Goal: Task Accomplishment & Management: Manage account settings

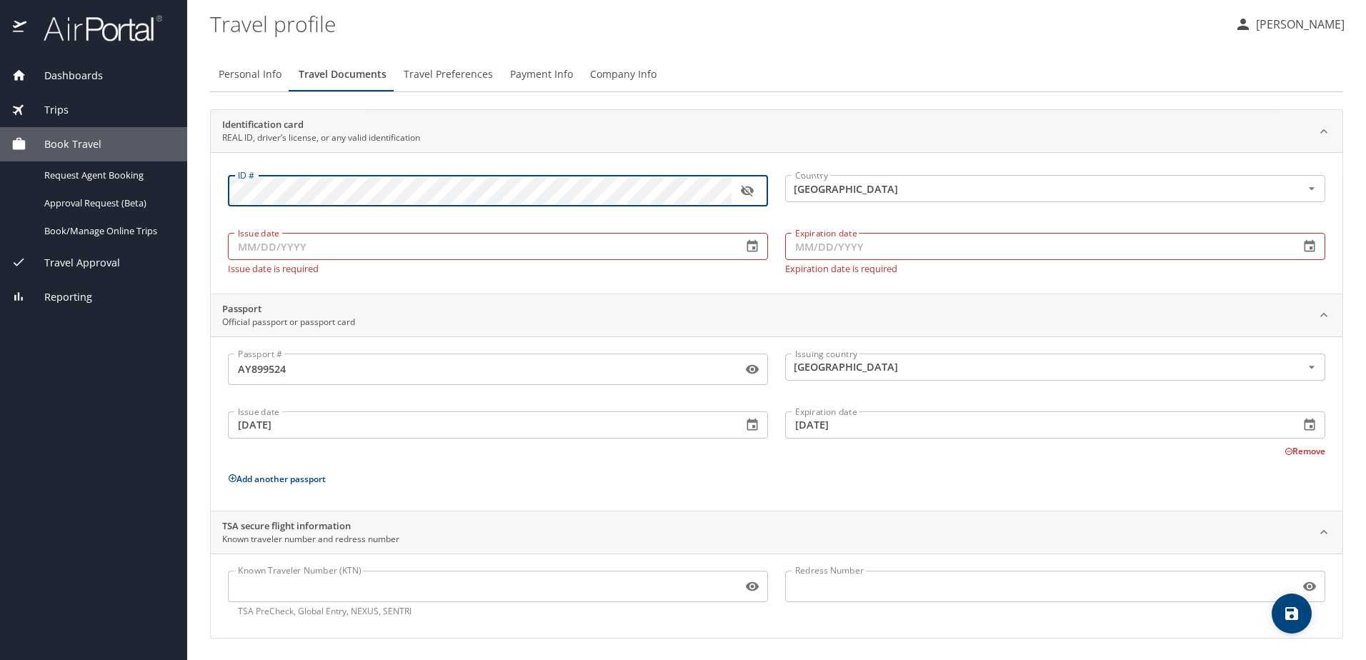
scroll to position [1, 0]
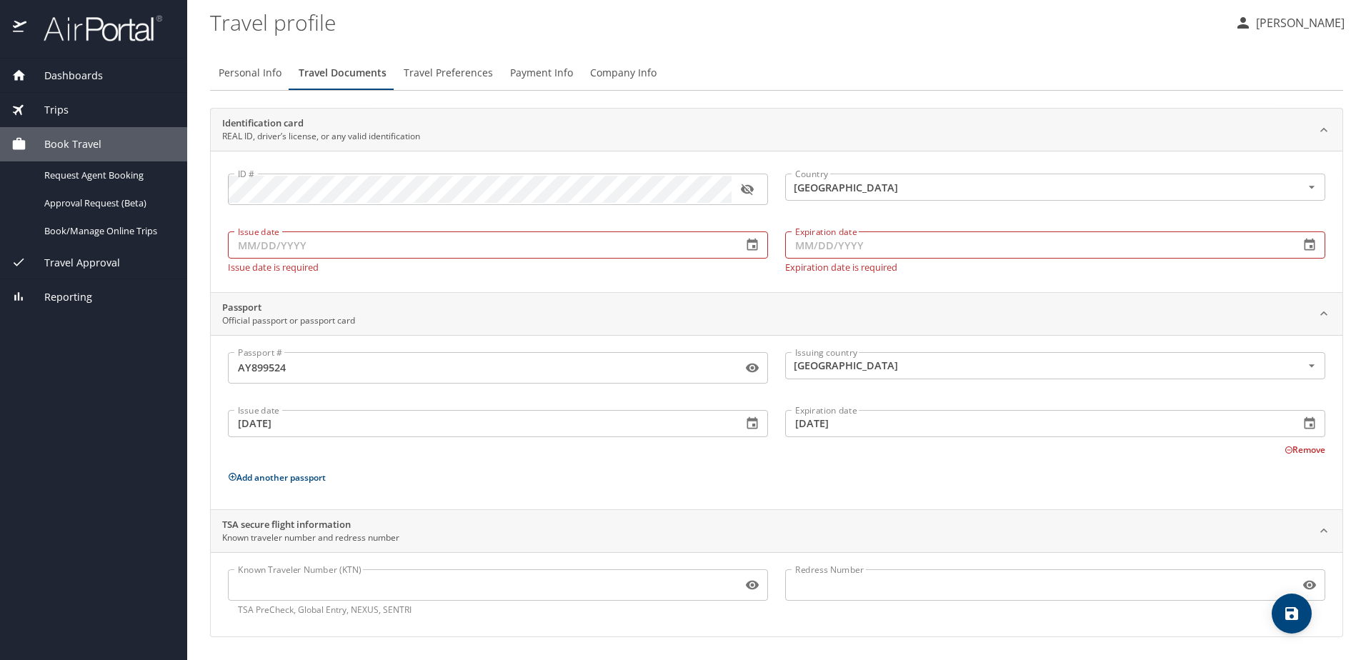
drag, startPoint x: 0, startPoint y: 0, endPoint x: 592, endPoint y: -74, distance: 597.0
click at [414, 149] on div "Identification card REAL ID, driver’s license, or any valid identification" at bounding box center [777, 130] width 1132 height 43
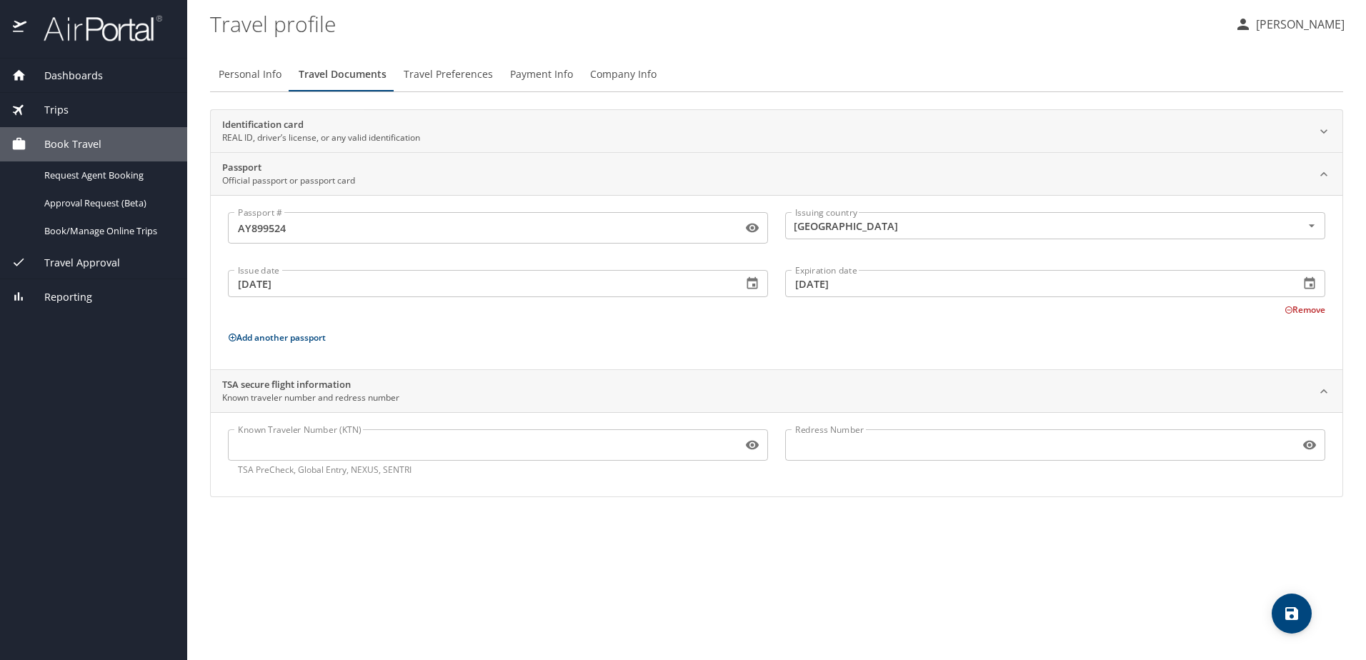
click at [556, 121] on div "Identification card REAL ID, driver’s license, or any valid identification" at bounding box center [765, 131] width 1086 height 27
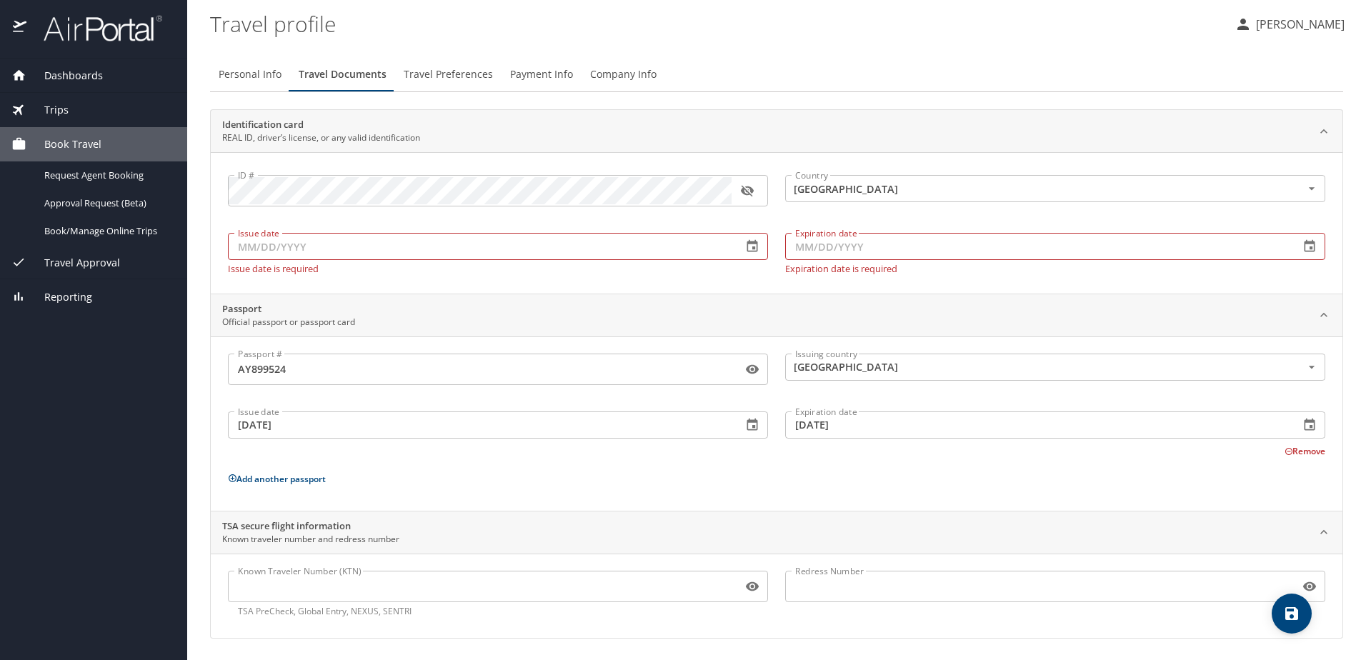
click at [750, 192] on icon "button" at bounding box center [746, 191] width 13 height 11
click at [652, 255] on input "Issue date" at bounding box center [479, 246] width 503 height 27
click at [747, 246] on icon "button" at bounding box center [752, 246] width 14 height 14
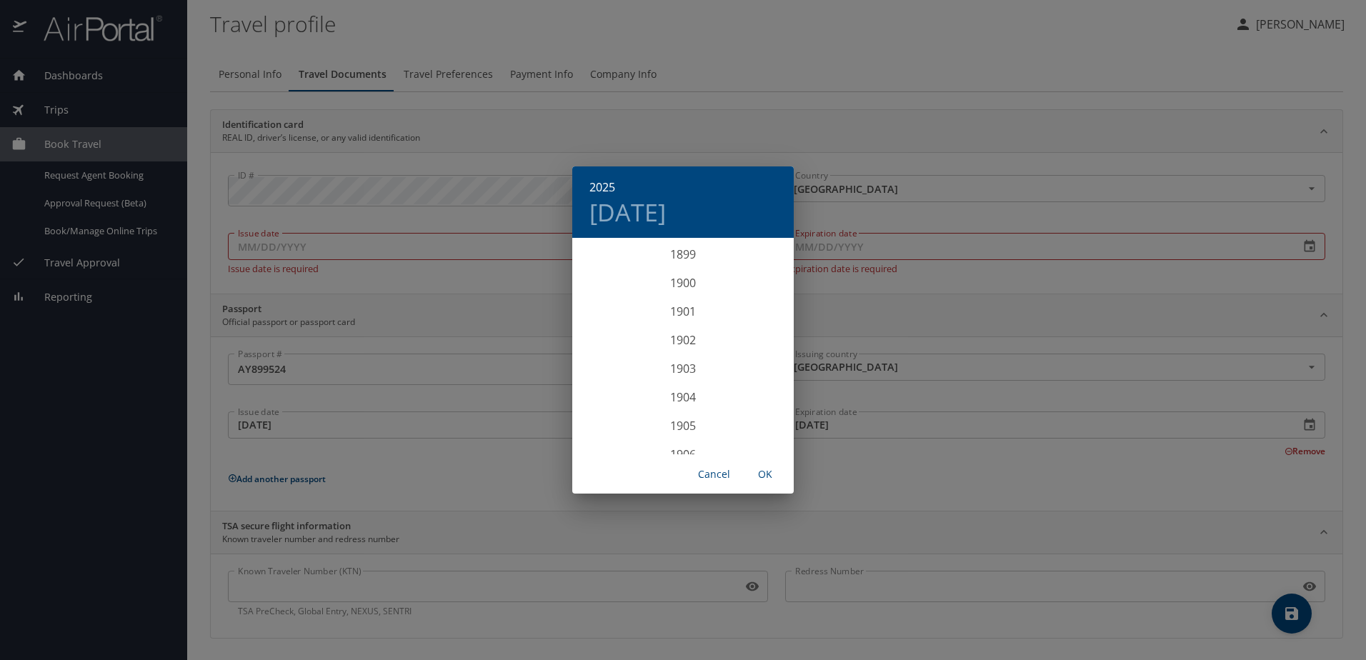
scroll to position [3516, 0]
click at [690, 305] on div "2024" at bounding box center [683, 311] width 222 height 29
click at [687, 377] on div "Aug" at bounding box center [683, 374] width 74 height 54
click at [622, 387] on p "19" at bounding box center [626, 391] width 10 height 9
click at [764, 474] on span "OK" at bounding box center [765, 475] width 34 height 18
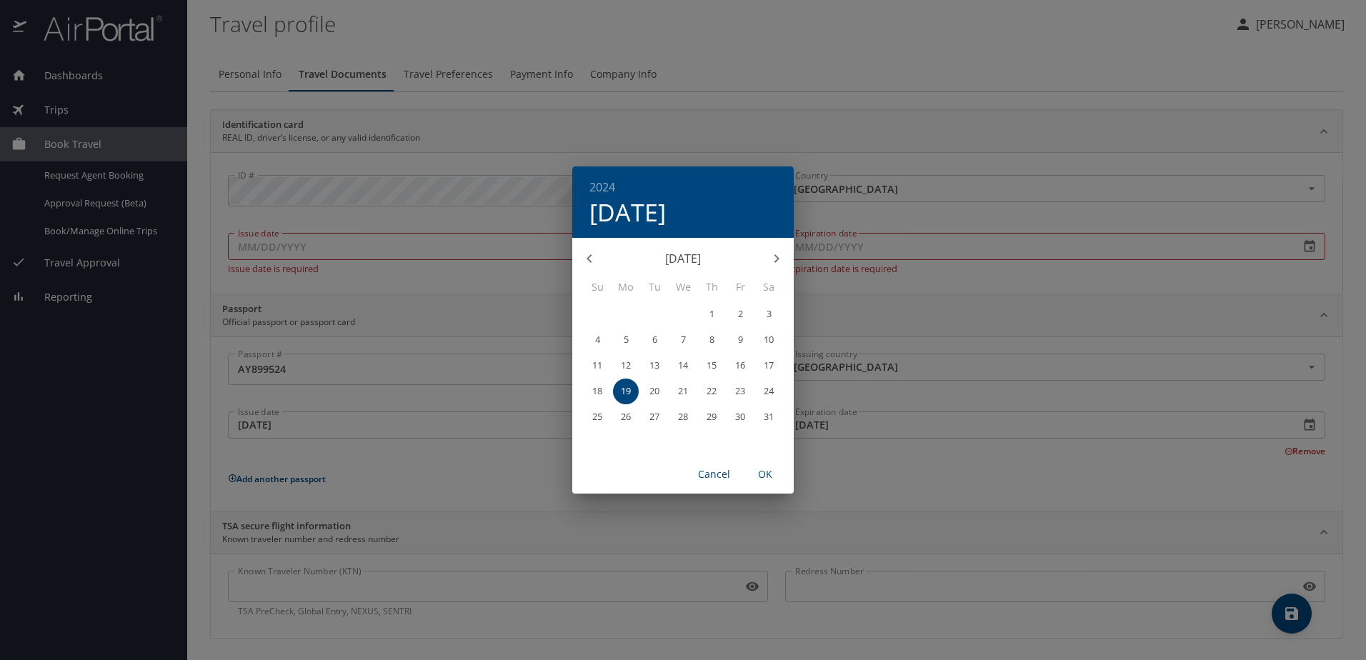
type input "[DATE]"
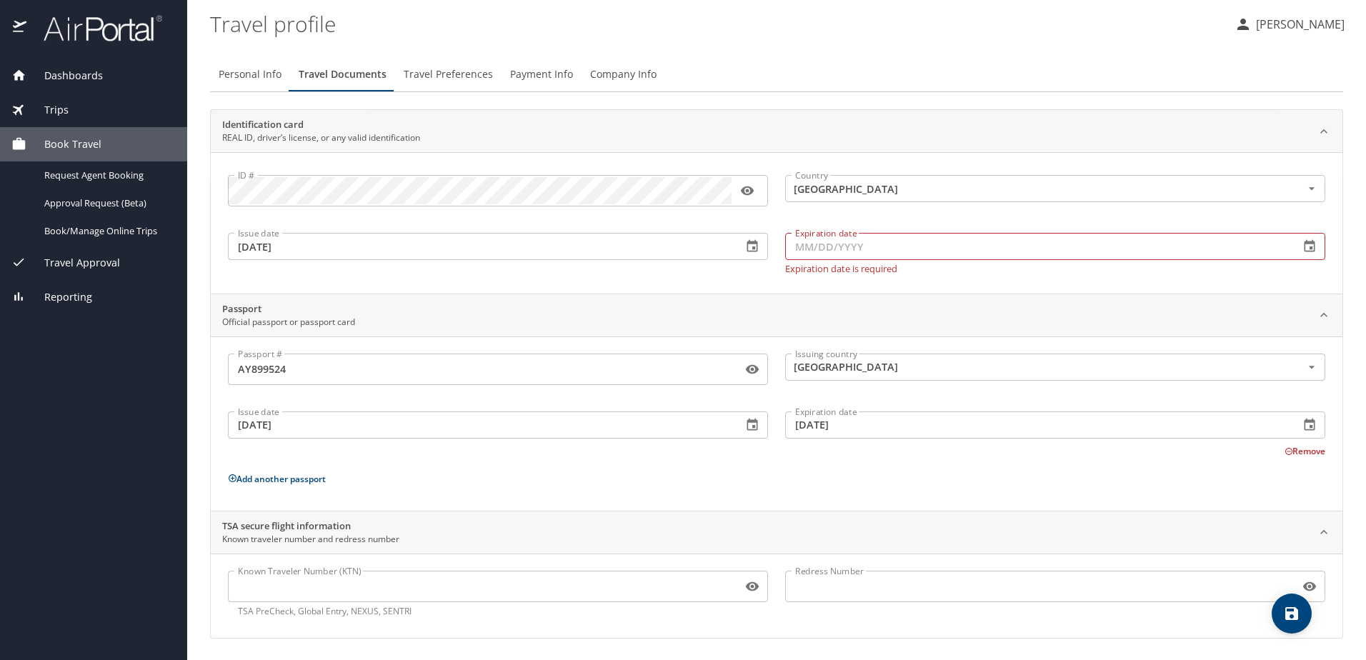
click at [857, 247] on input "Expiration date" at bounding box center [1036, 246] width 503 height 27
click at [1303, 244] on icon "button" at bounding box center [1310, 246] width 14 height 14
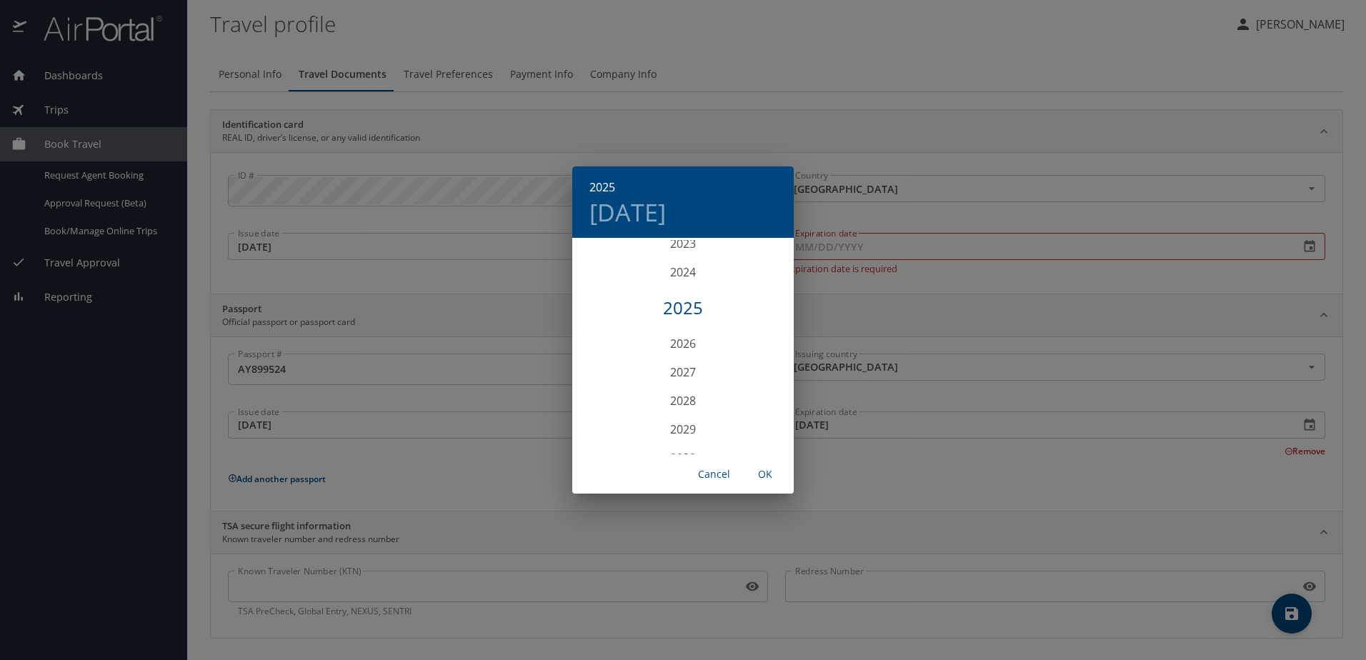
scroll to position [3587, 0]
click at [681, 392] on div "2029" at bounding box center [683, 397] width 222 height 29
click at [685, 374] on div "Aug" at bounding box center [683, 374] width 74 height 54
click at [680, 417] on p "29" at bounding box center [683, 416] width 10 height 9
click at [766, 474] on span "OK" at bounding box center [765, 475] width 34 height 18
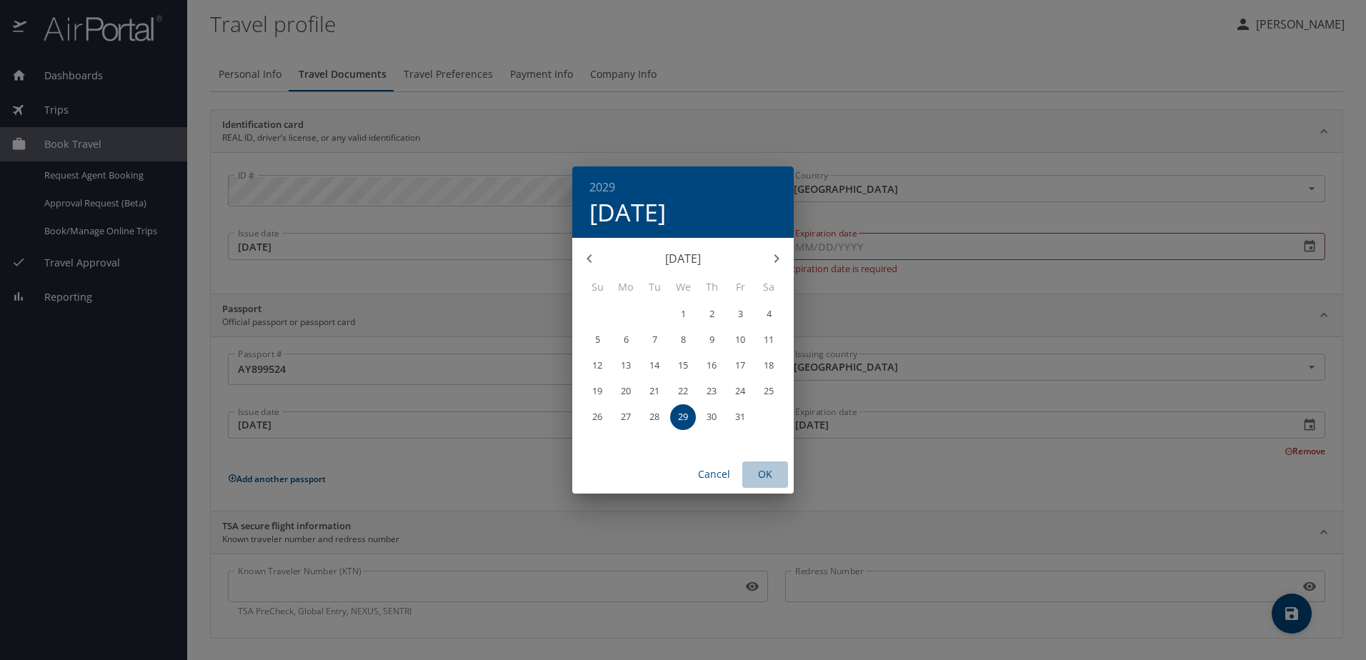
type input "[DATE]"
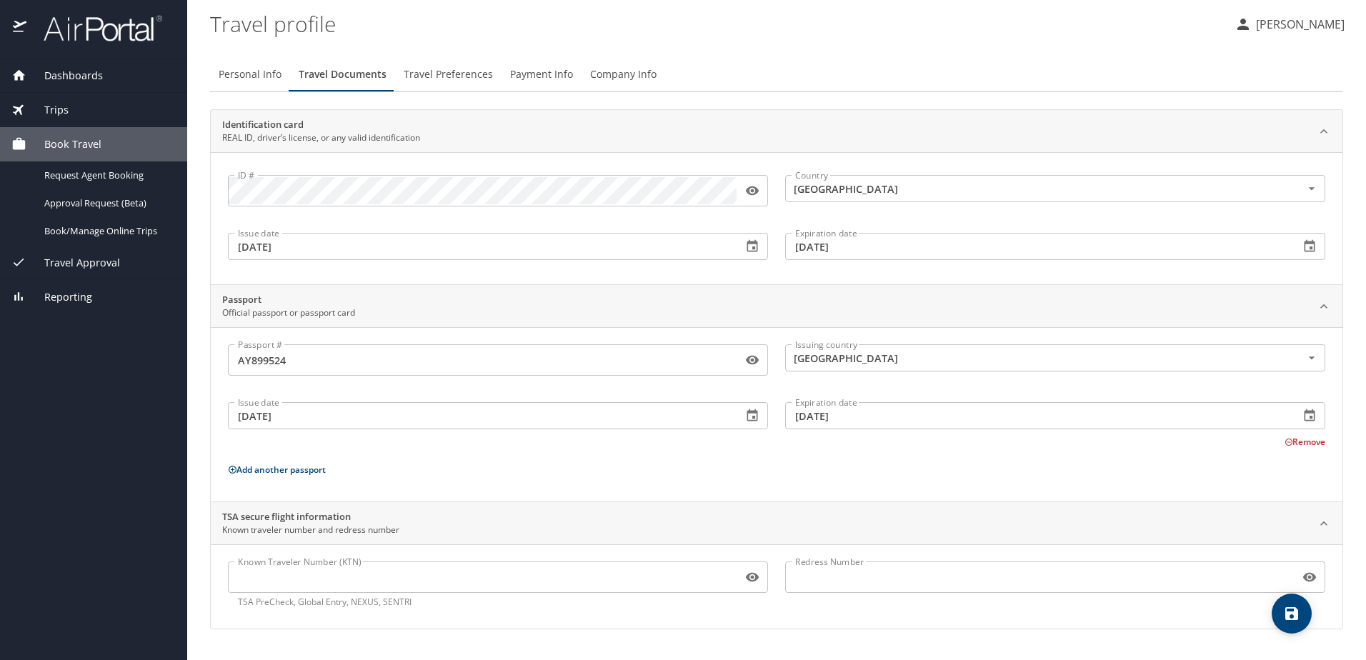
click at [696, 475] on p "Add another passport" at bounding box center [777, 470] width 1098 height 18
click at [234, 77] on span "Personal Info" at bounding box center [250, 75] width 63 height 18
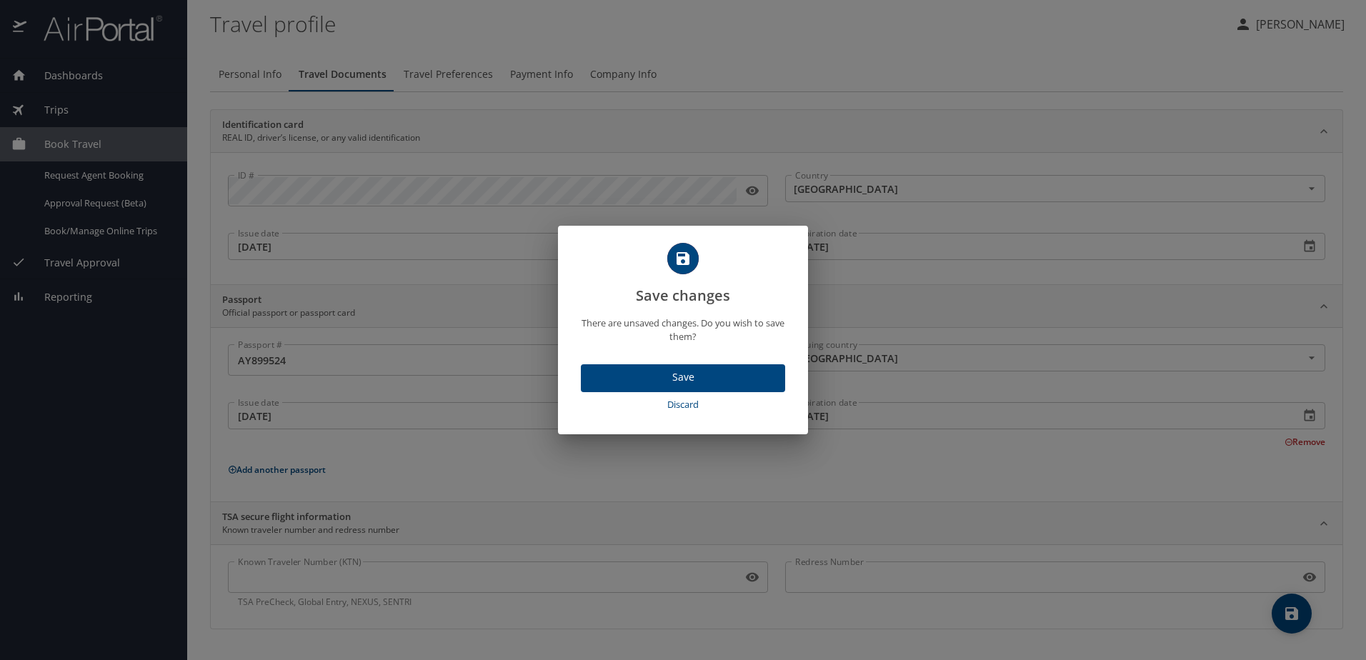
click at [661, 377] on span "Save" at bounding box center [682, 378] width 181 height 18
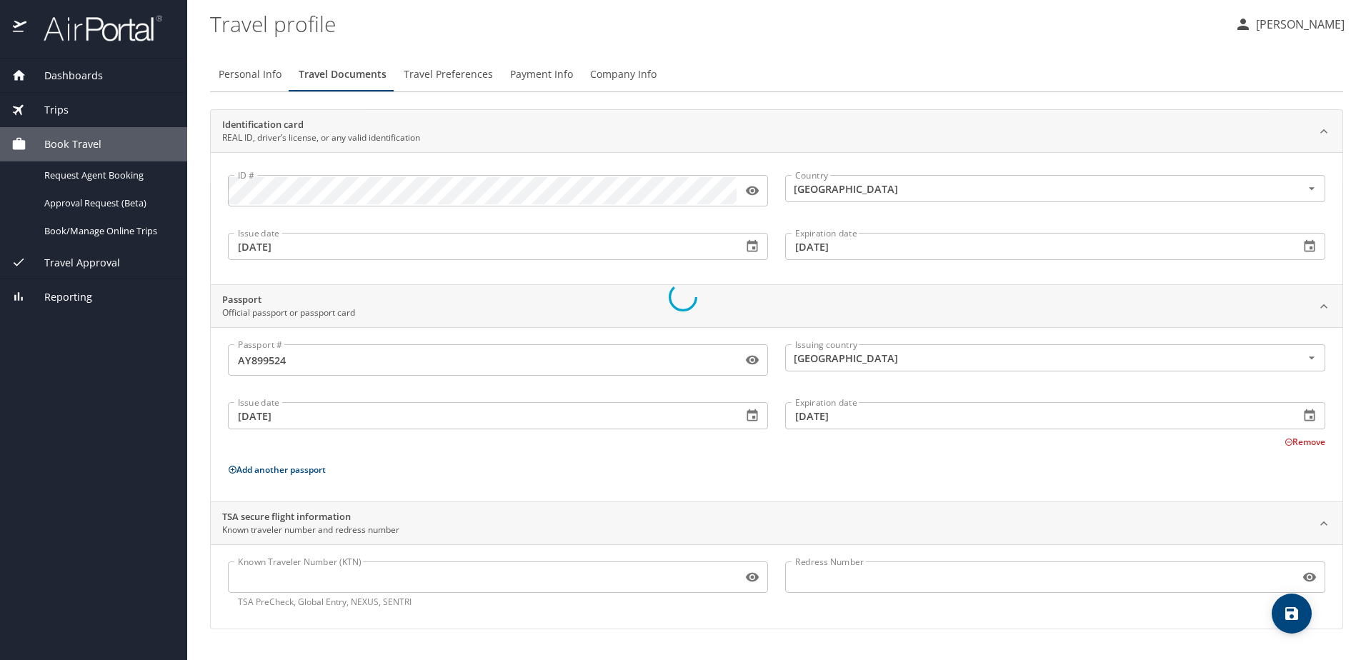
select select "US"
select select "CA"
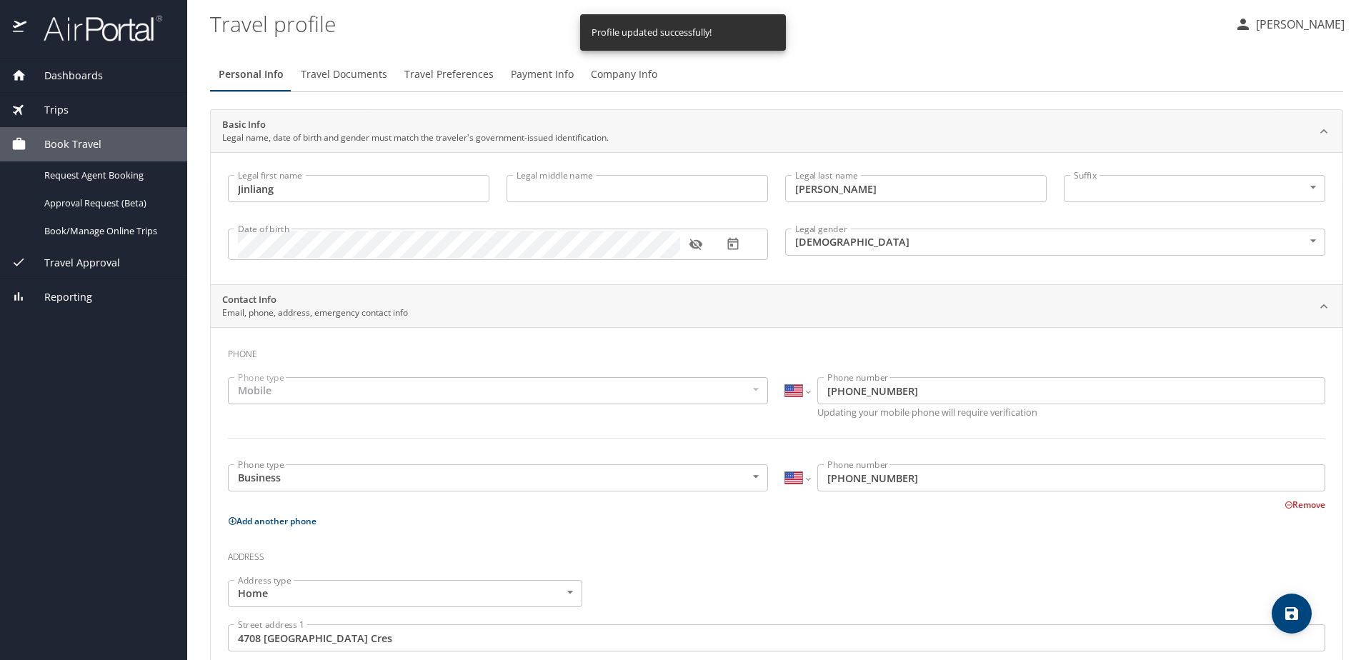
select select "US"
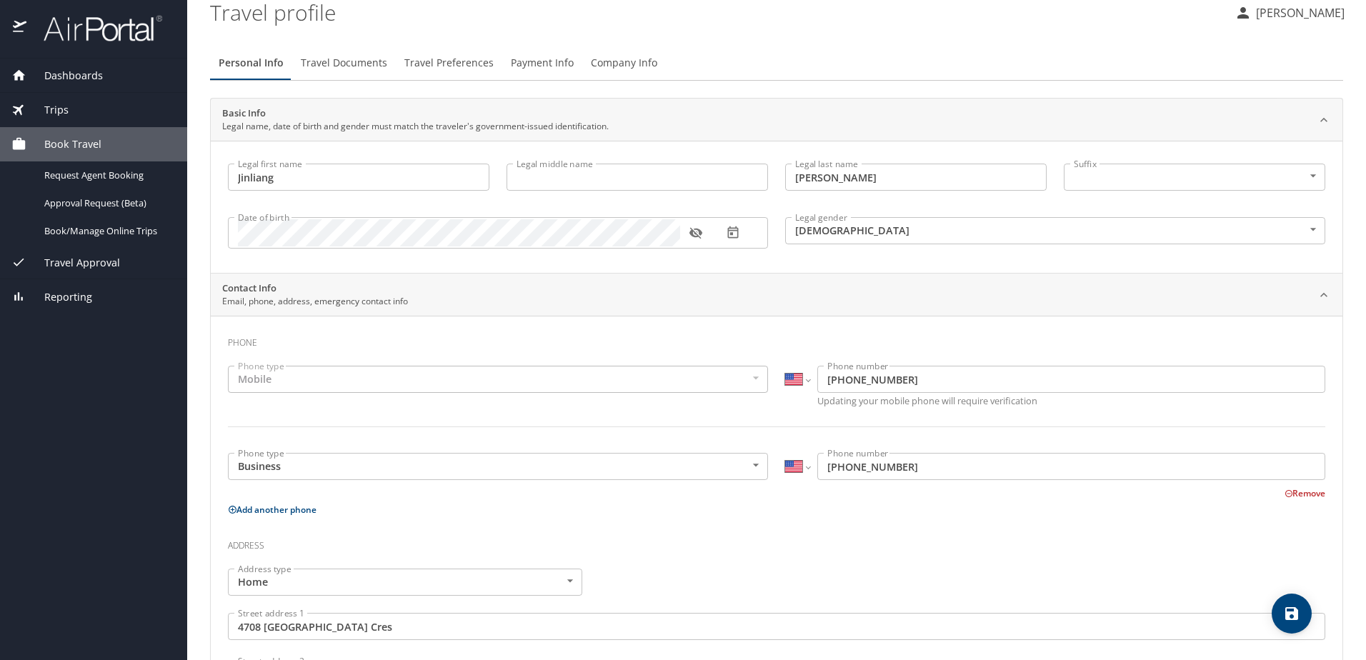
scroll to position [0, 0]
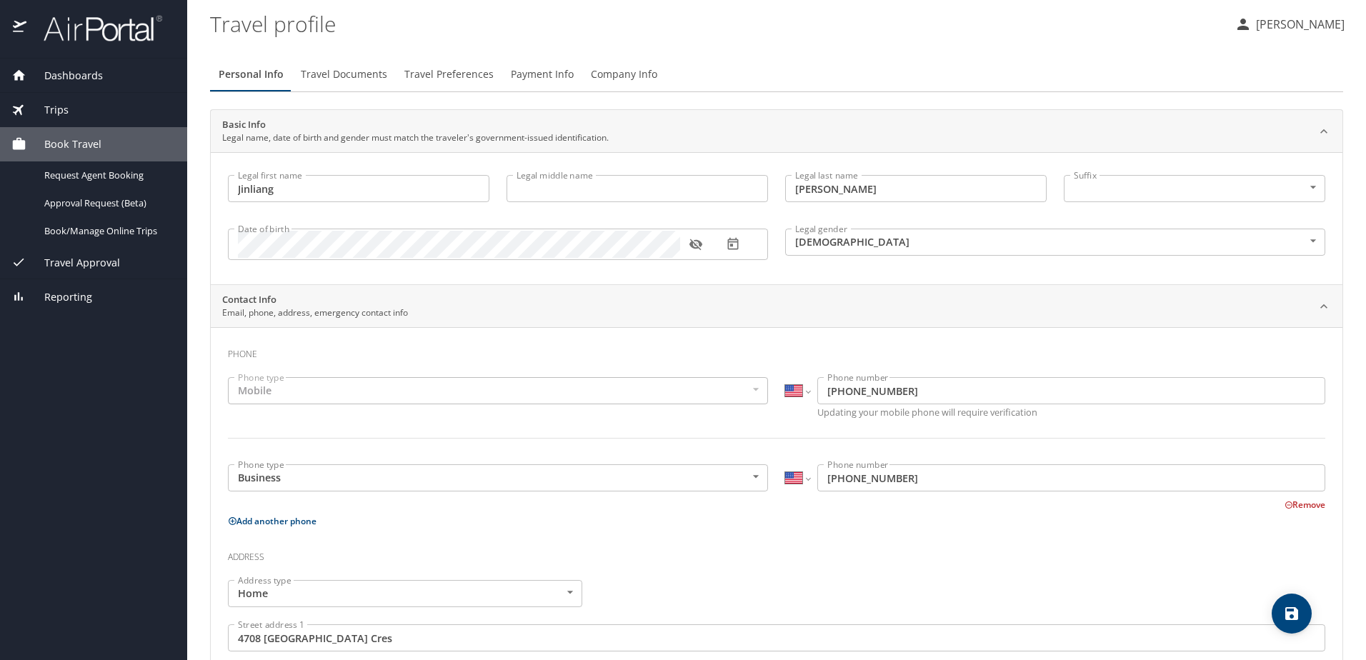
click at [354, 71] on span "Travel Documents" at bounding box center [344, 75] width 86 height 18
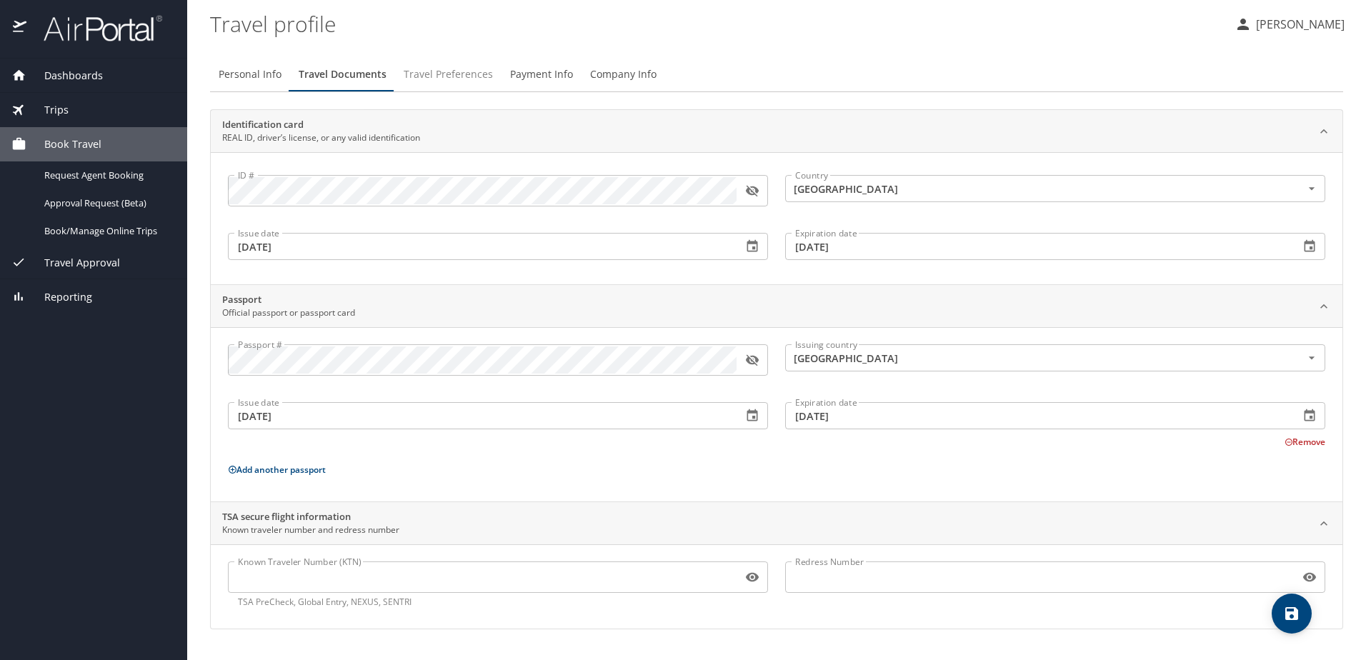
click at [442, 75] on span "Travel Preferences" at bounding box center [448, 75] width 89 height 18
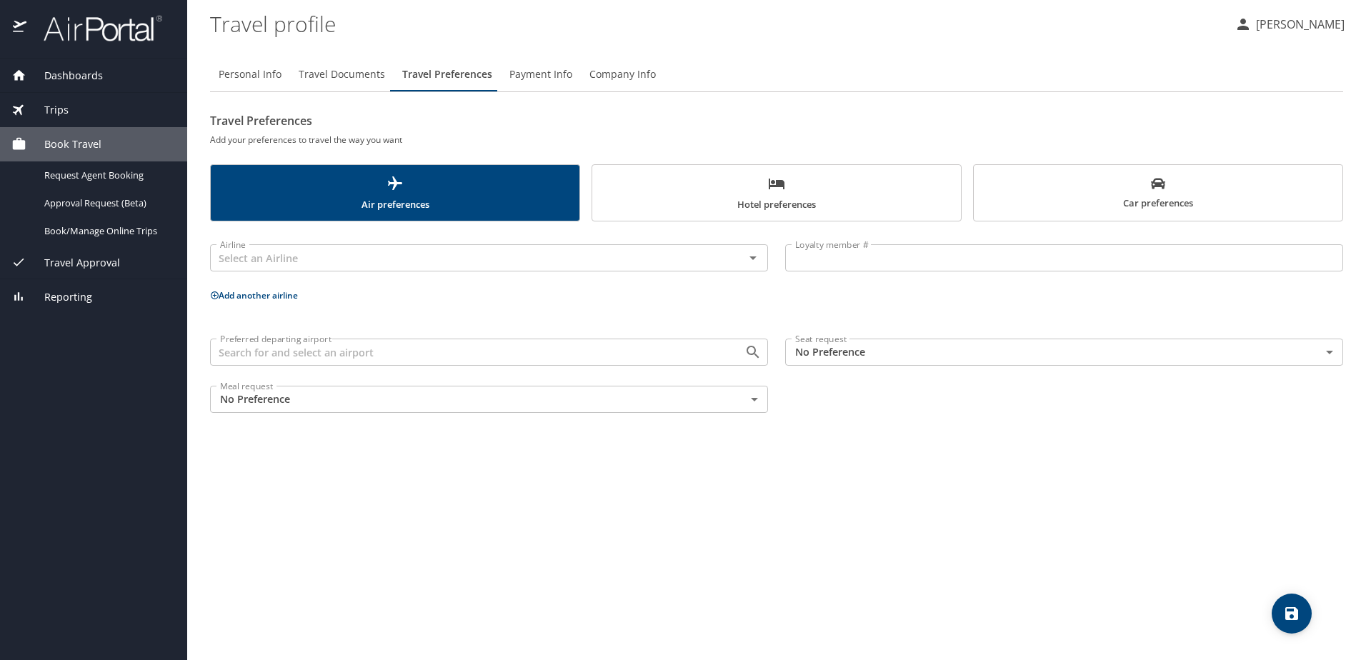
click at [520, 74] on span "Payment Info" at bounding box center [540, 75] width 63 height 18
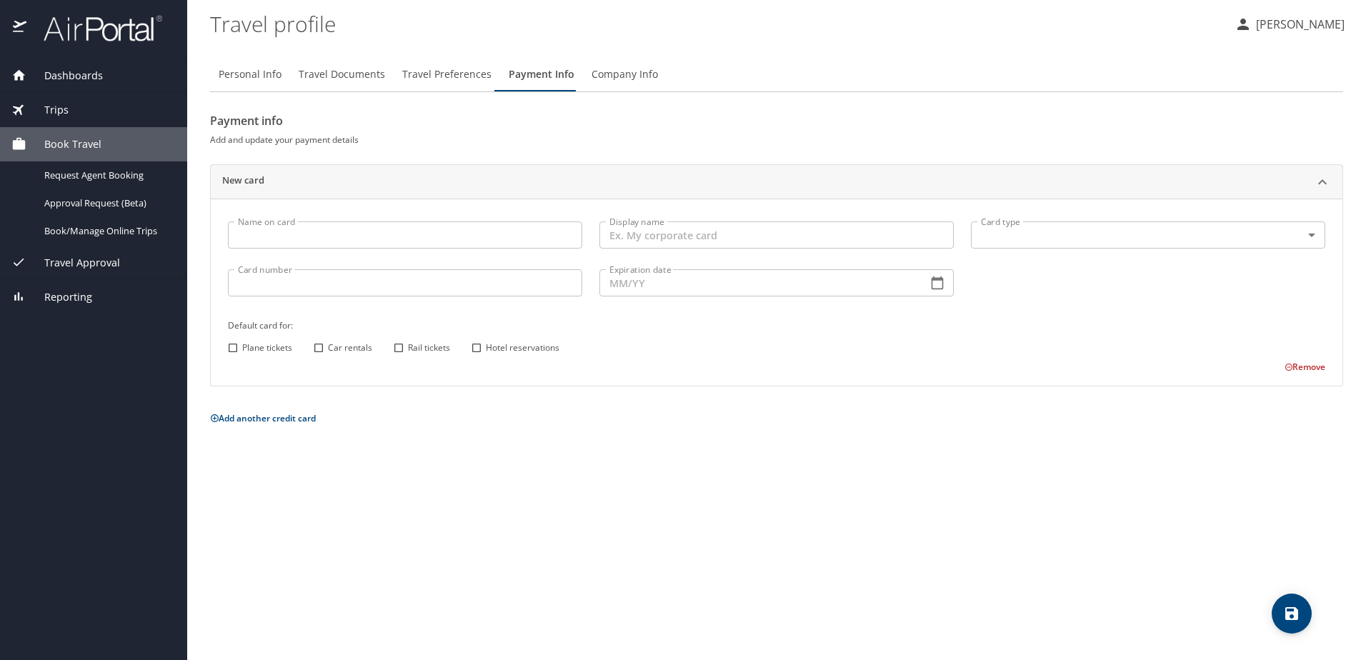
click at [423, 242] on input "Name on card" at bounding box center [405, 235] width 354 height 27
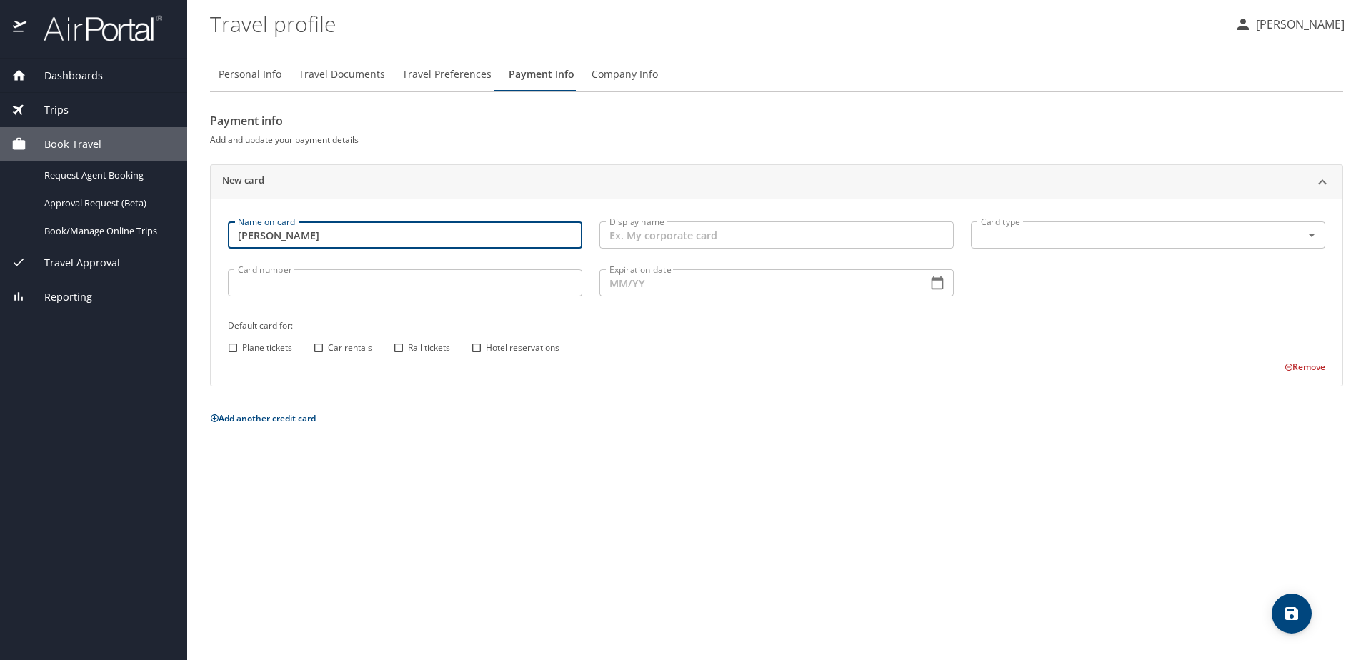
type input "[PERSON_NAME]"
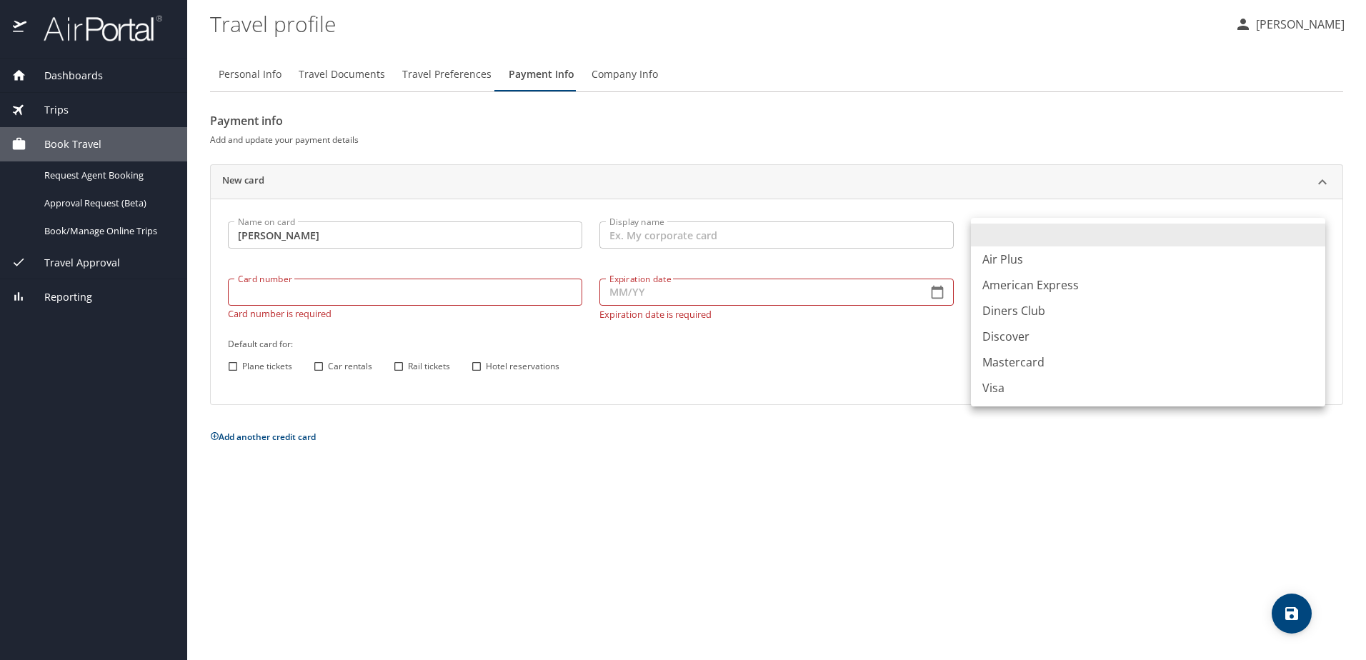
click at [1021, 235] on body "Dashboards My Travel Dashboard Trips Current / Future Trips Past Trips Trips Mi…" at bounding box center [683, 330] width 1366 height 660
click at [1010, 386] on li "Visa" at bounding box center [1148, 388] width 354 height 26
type input "VI"
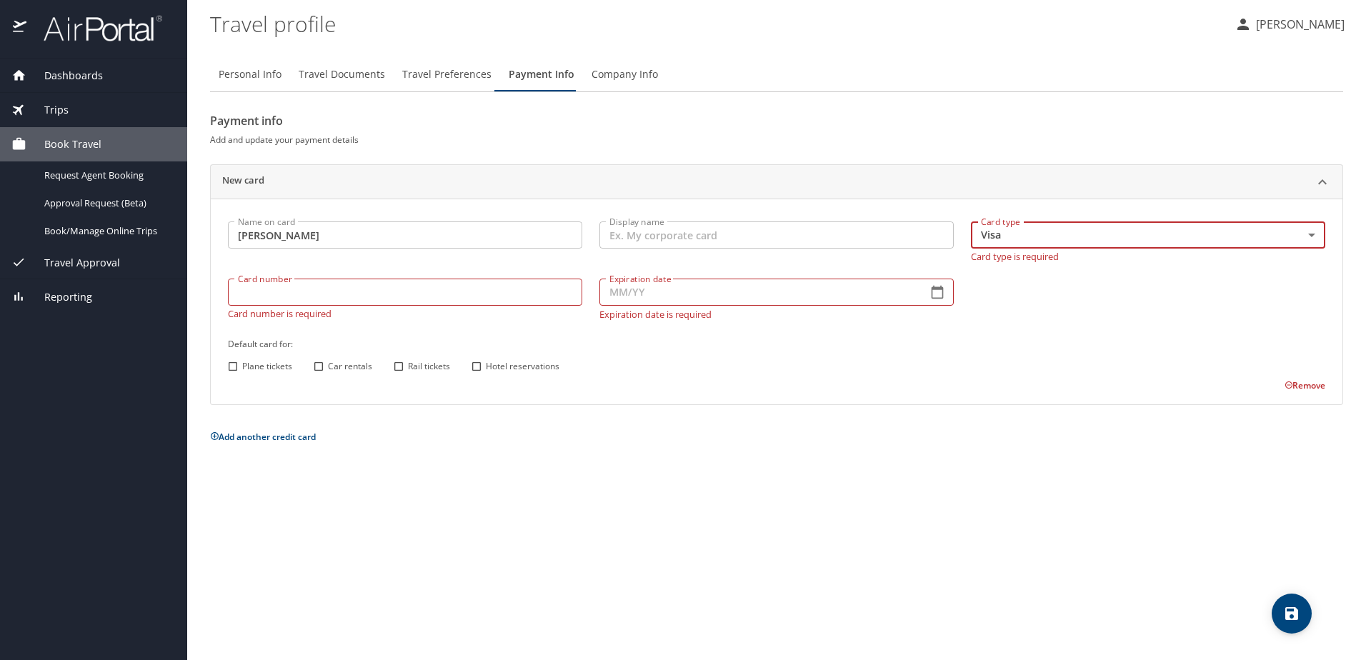
click at [979, 364] on div "Plane tickets Car rentals Rail tickets Hotel reservations" at bounding box center [775, 366] width 1102 height 19
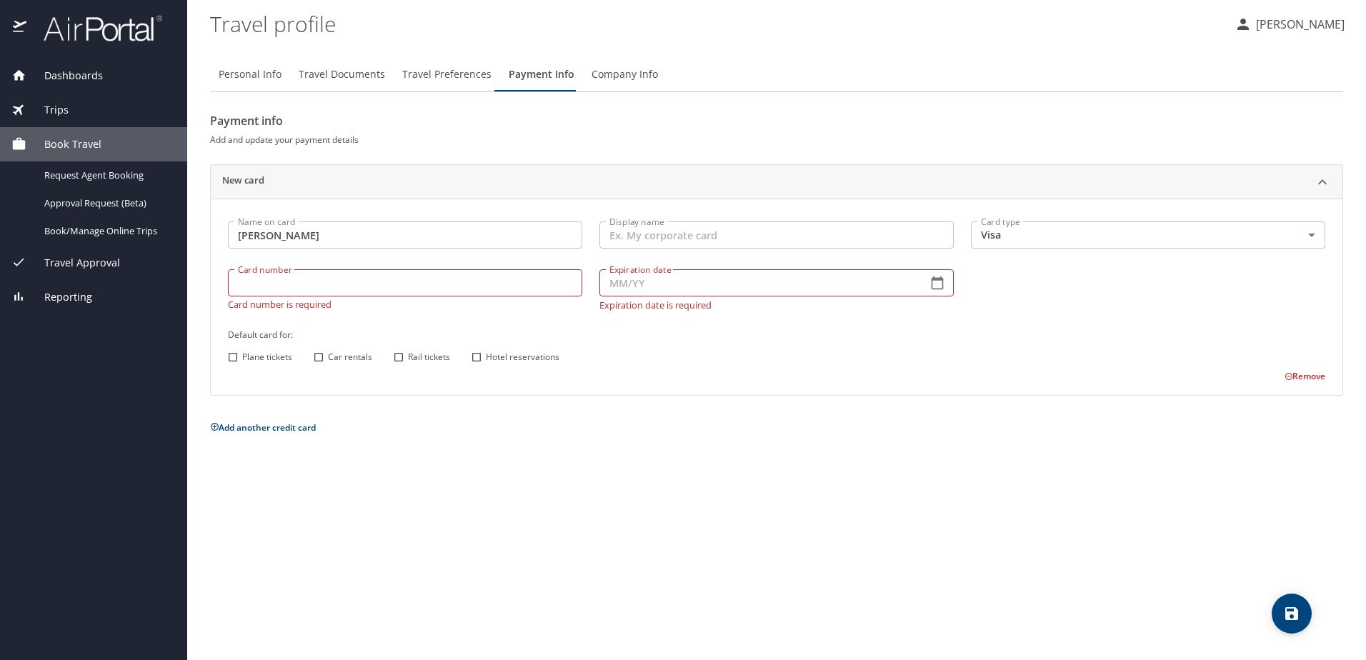
click at [414, 293] on input "Card number" at bounding box center [405, 282] width 354 height 27
type input "[CREDIT_CARD_NUMBER]"
click at [637, 289] on input "Expiration date" at bounding box center [758, 282] width 317 height 27
click at [940, 287] on icon "button" at bounding box center [937, 283] width 14 height 14
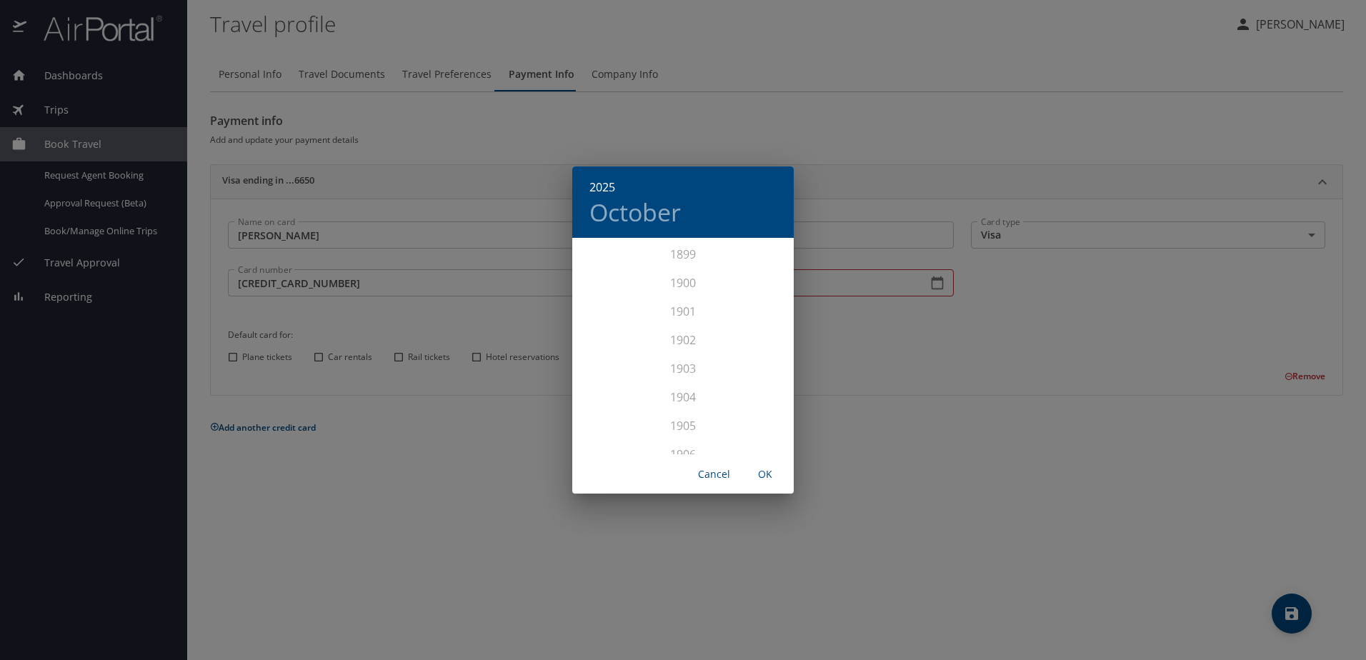
scroll to position [3516, 0]
click at [680, 412] on div "2027" at bounding box center [683, 411] width 222 height 29
click at [610, 429] on div "Oct" at bounding box center [609, 428] width 74 height 54
click at [769, 475] on span "OK" at bounding box center [765, 475] width 34 height 18
type input "10/27"
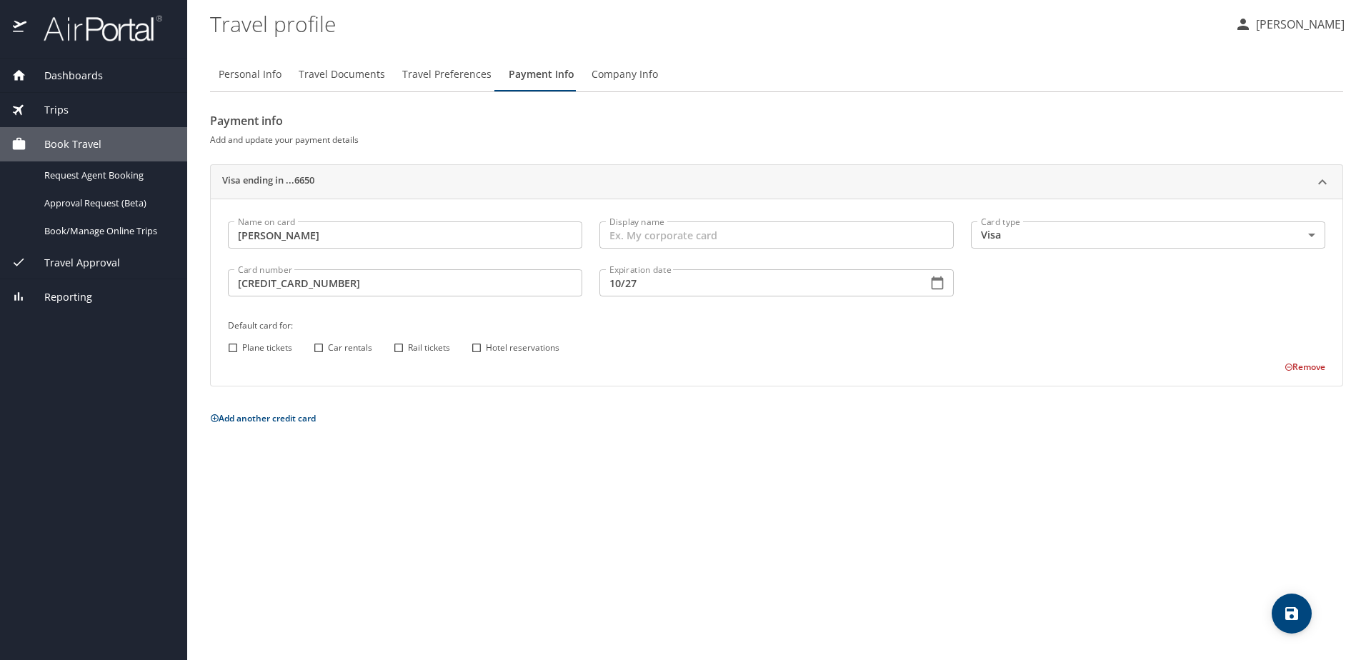
click at [231, 349] on input "Plane tickets" at bounding box center [233, 348] width 19 height 19
checkbox input "true"
click at [478, 349] on input "Hotel reservations" at bounding box center [476, 348] width 19 height 19
checkbox input "true"
click at [1298, 610] on icon "save" at bounding box center [1291, 613] width 17 height 17
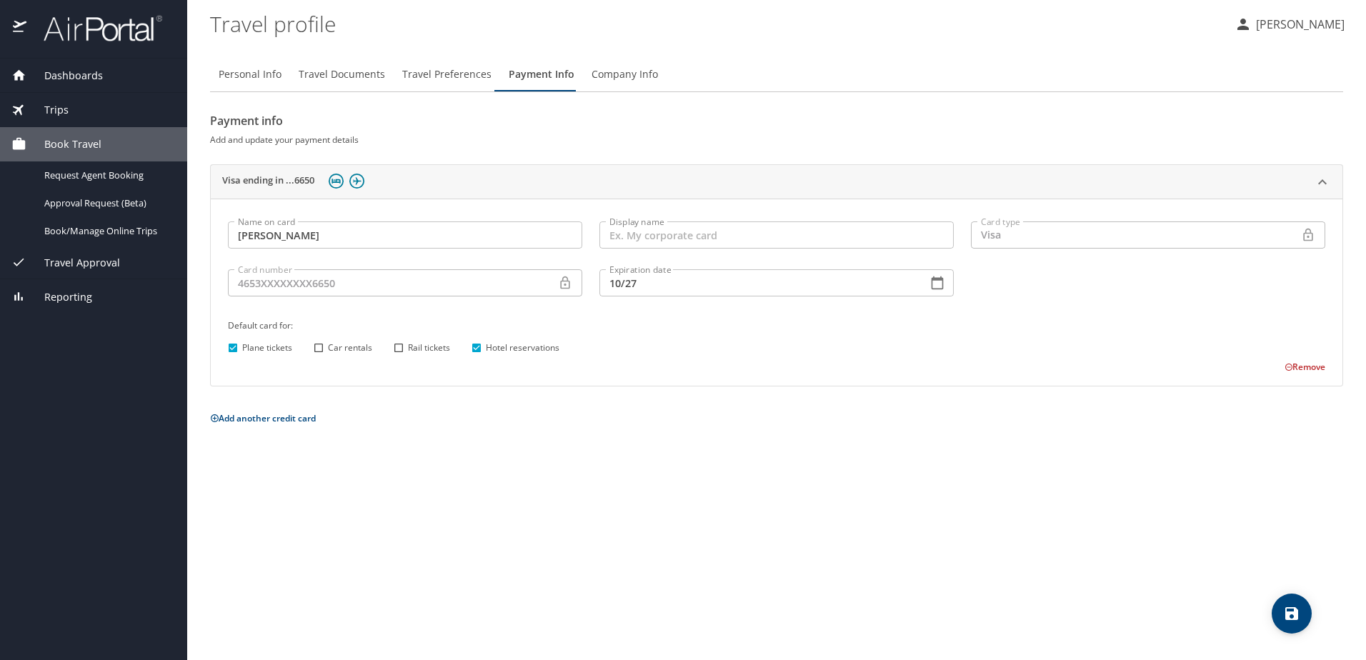
click at [730, 247] on input "Display name" at bounding box center [777, 235] width 354 height 27
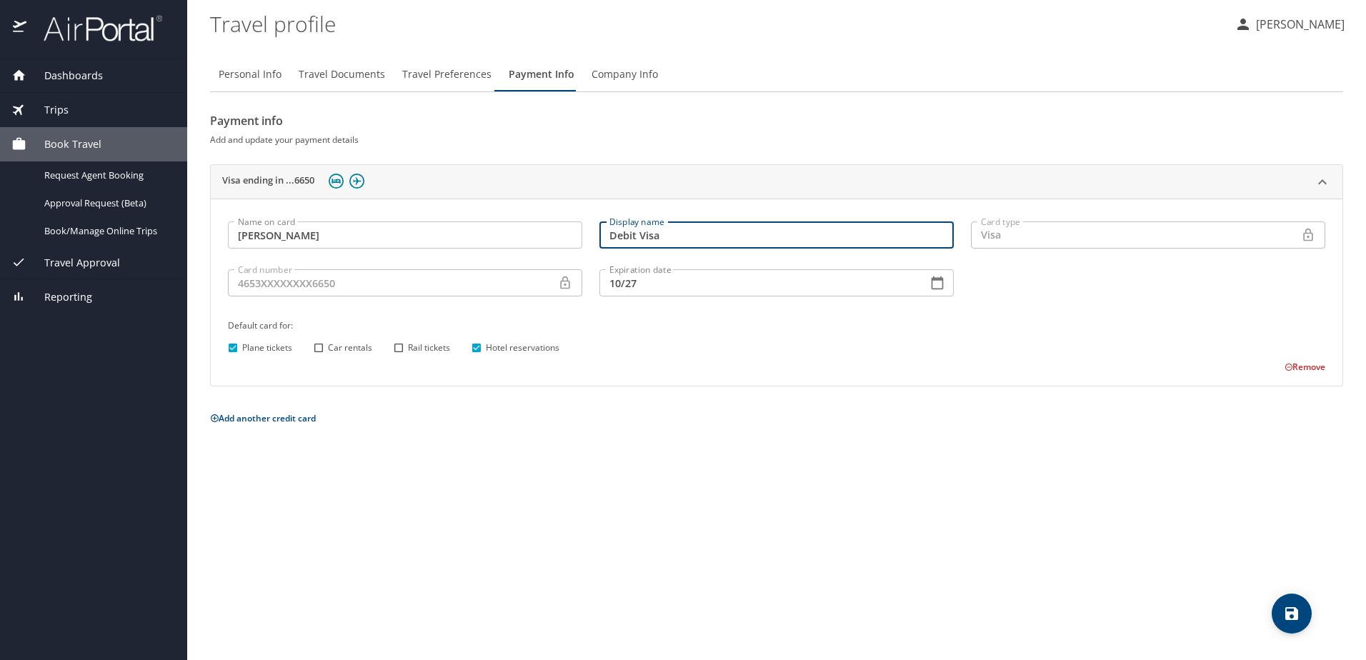
type input "Debit Visa"
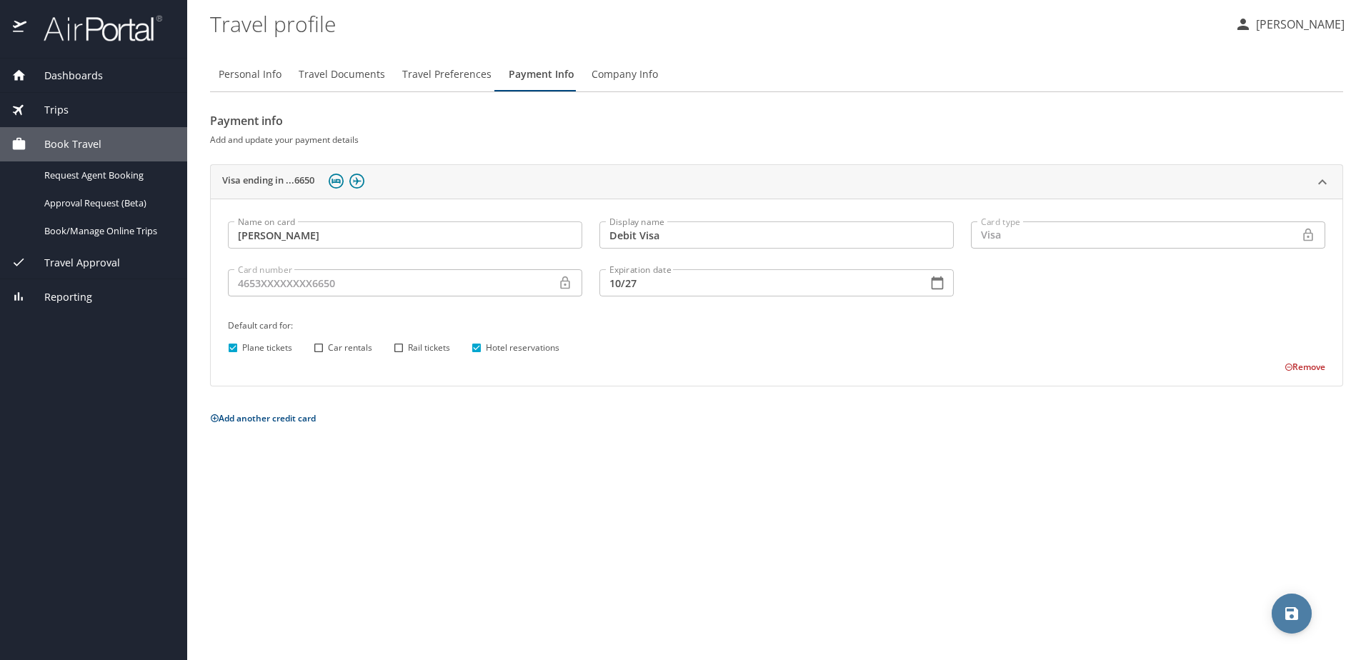
click at [1293, 614] on icon "save" at bounding box center [1291, 613] width 13 height 13
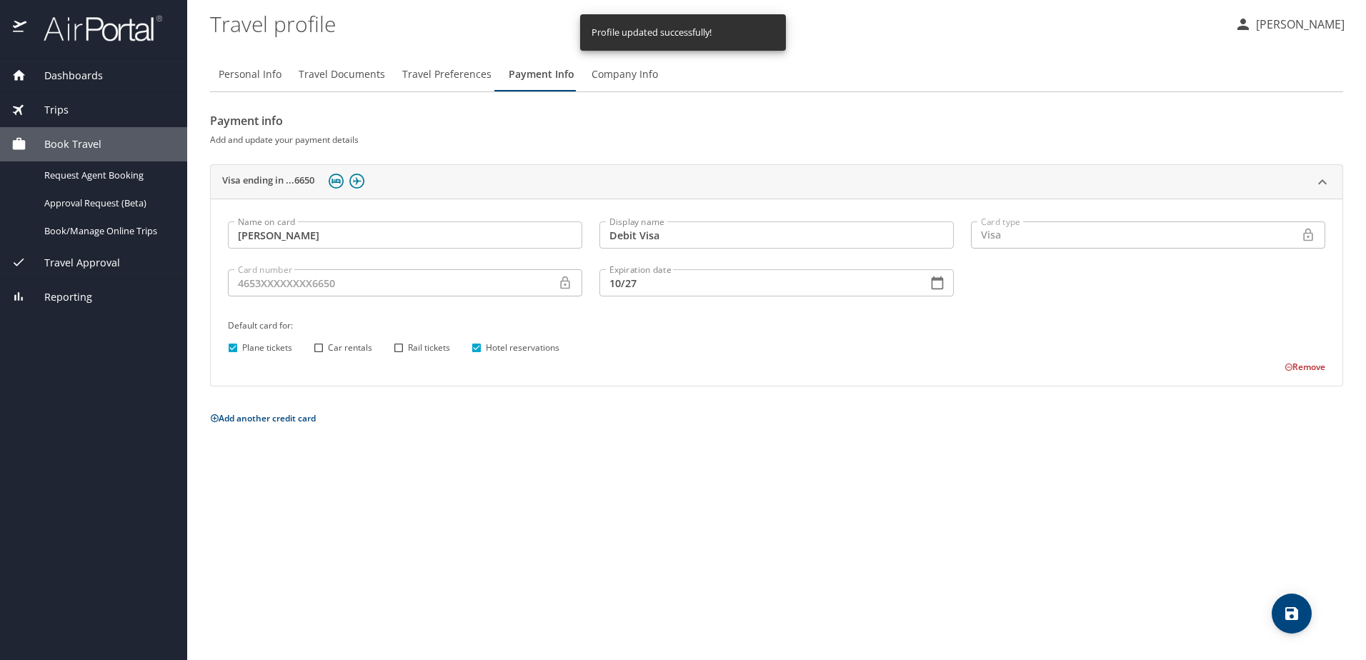
click at [632, 70] on span "Company Info" at bounding box center [625, 75] width 66 height 18
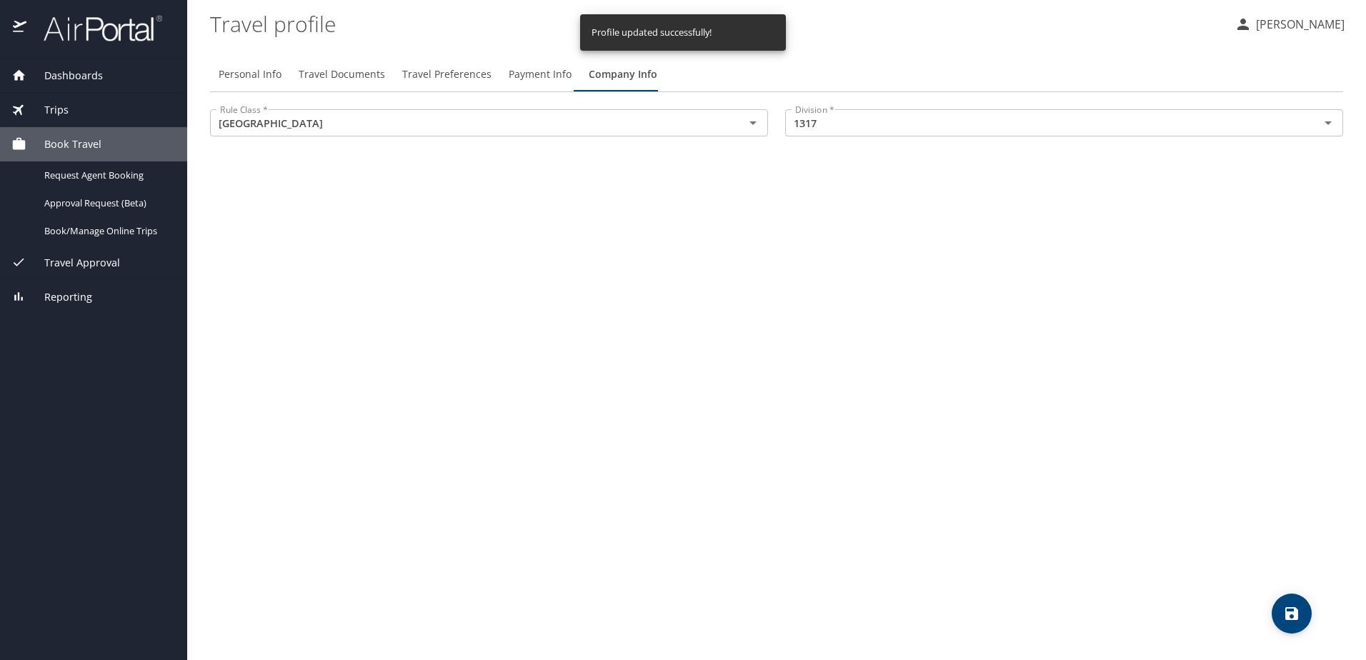
click at [451, 73] on span "Travel Preferences" at bounding box center [446, 75] width 89 height 18
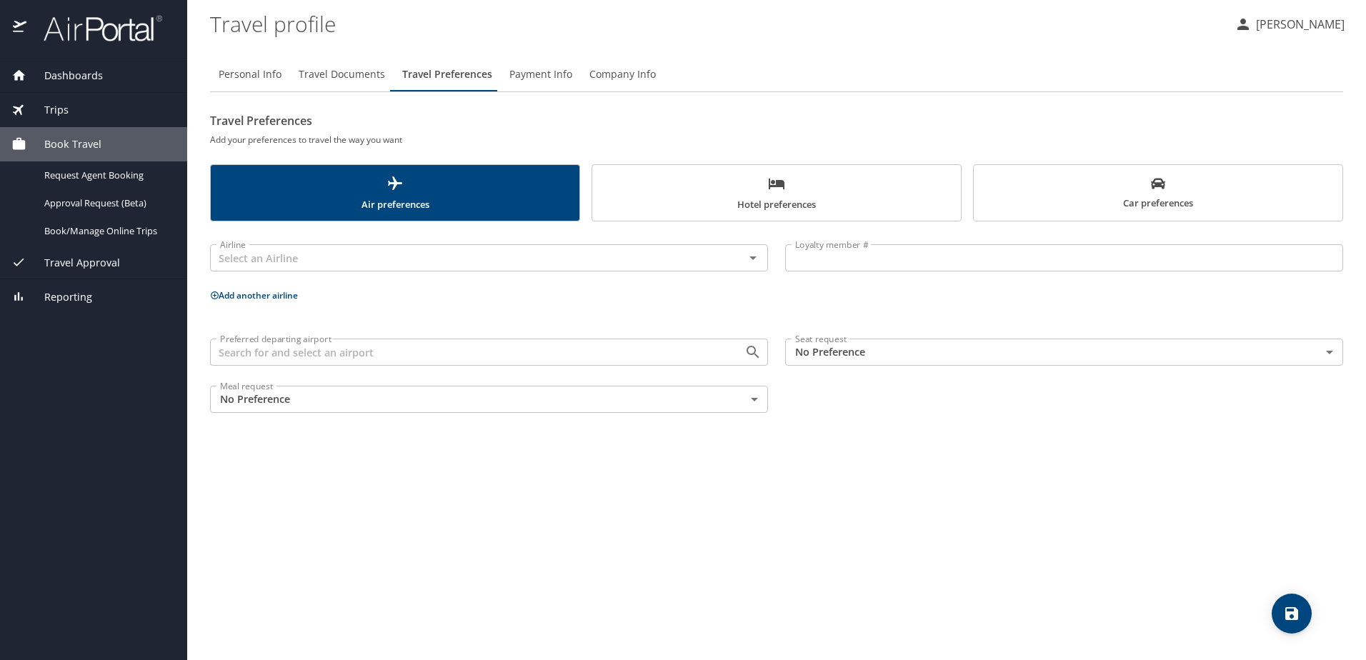
click at [649, 204] on span "Hotel preferences" at bounding box center [777, 194] width 352 height 38
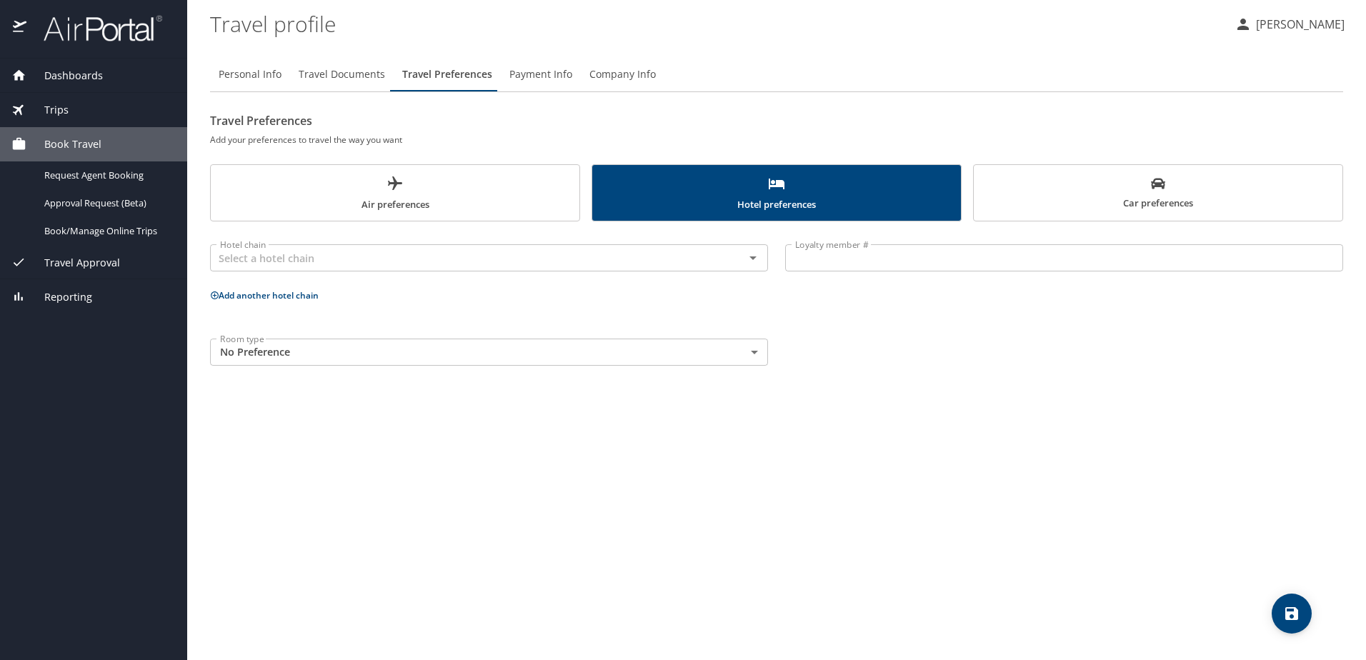
click at [483, 200] on span "Air preferences" at bounding box center [395, 194] width 352 height 38
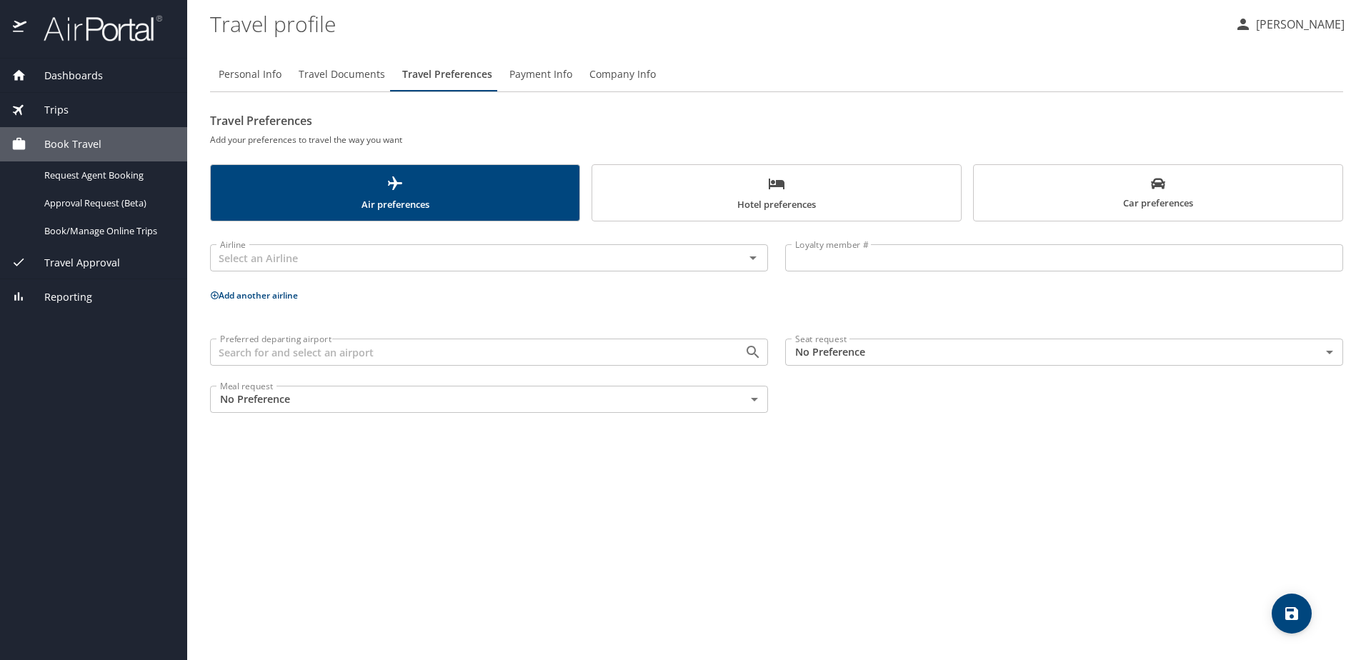
click at [607, 397] on body "Dashboards My Travel Dashboard Trips Current / Future Trips Past Trips Trips Mi…" at bounding box center [683, 330] width 1366 height 660
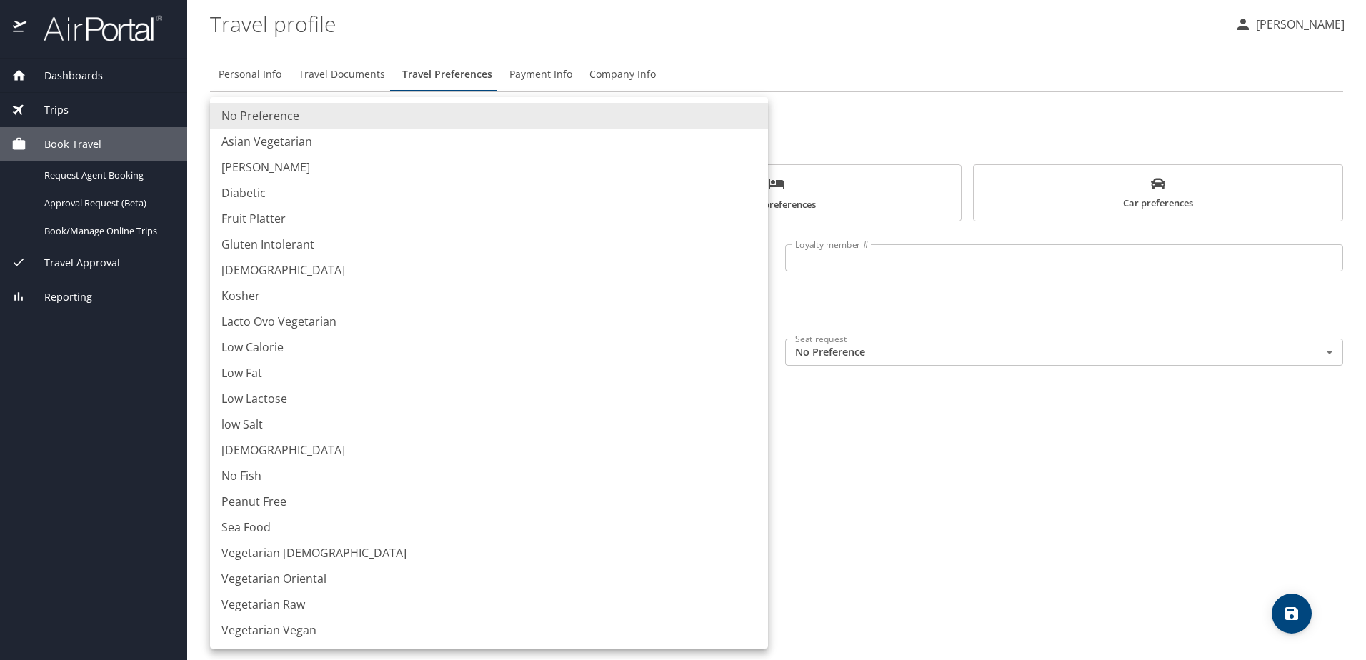
click at [916, 441] on div at bounding box center [683, 330] width 1366 height 660
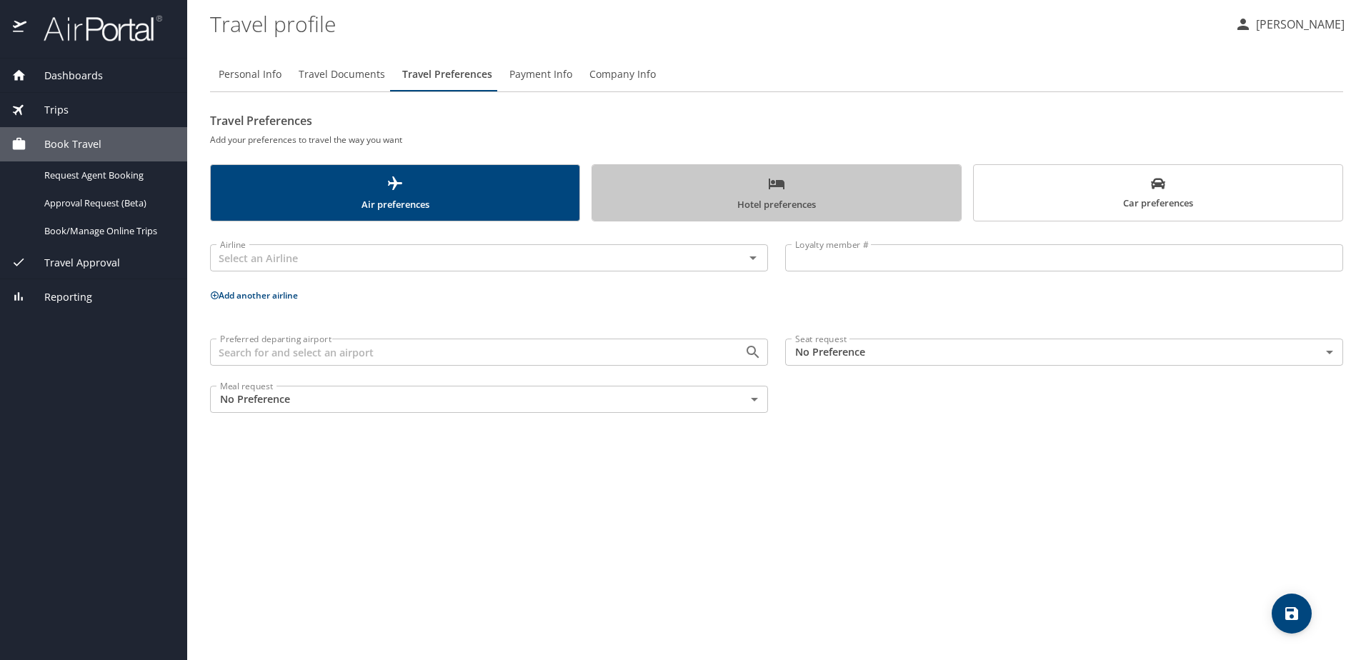
click at [754, 197] on span "Hotel preferences" at bounding box center [777, 194] width 352 height 38
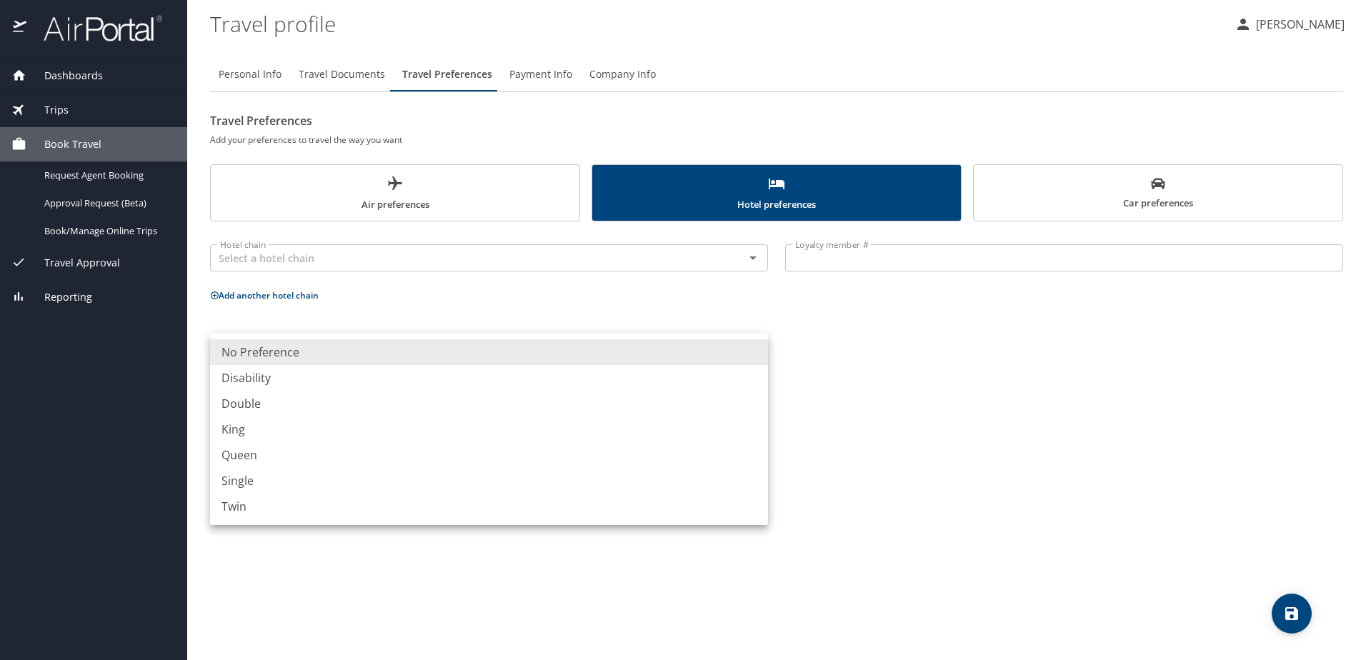
click at [755, 354] on body "Dashboards My Travel Dashboard Trips Current / Future Trips Past Trips Trips Mi…" at bounding box center [683, 330] width 1366 height 660
click at [834, 380] on div at bounding box center [683, 330] width 1366 height 660
click at [756, 354] on body "Dashboards My Travel Dashboard Trips Current / Future Trips Past Trips Trips Mi…" at bounding box center [683, 330] width 1366 height 660
click at [835, 370] on div at bounding box center [683, 330] width 1366 height 660
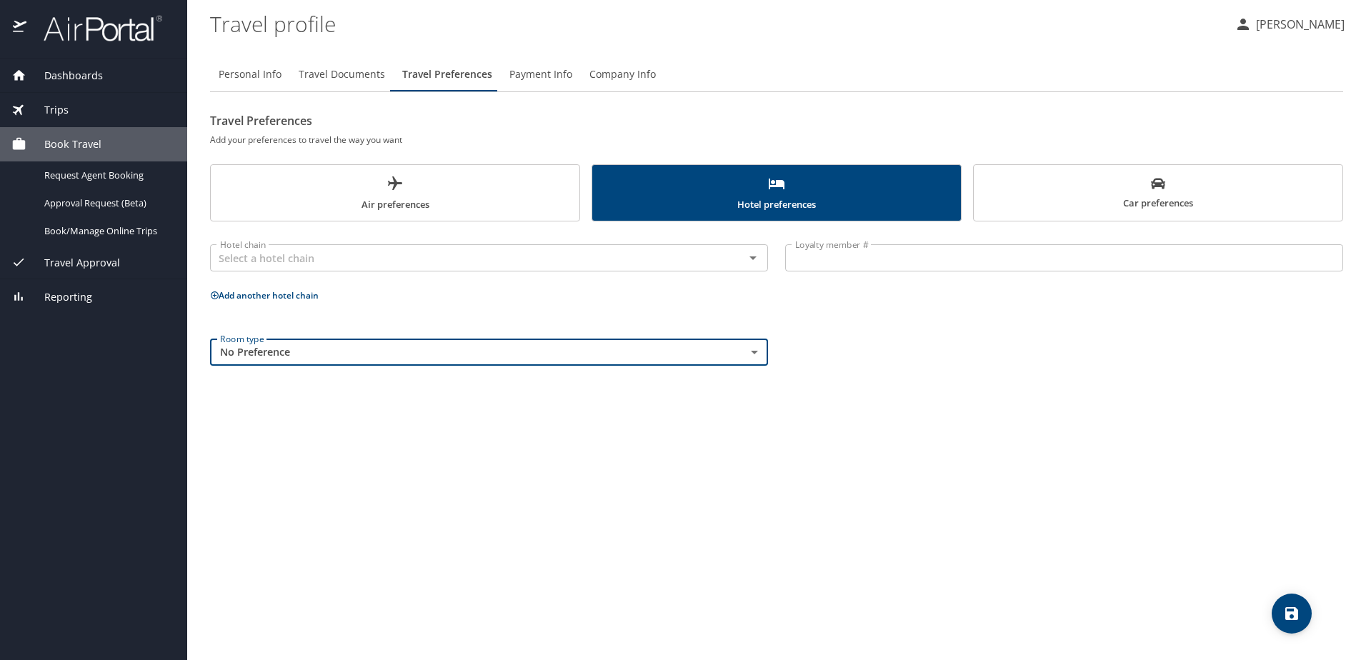
click at [1058, 199] on span "Car preferences" at bounding box center [1159, 193] width 352 height 35
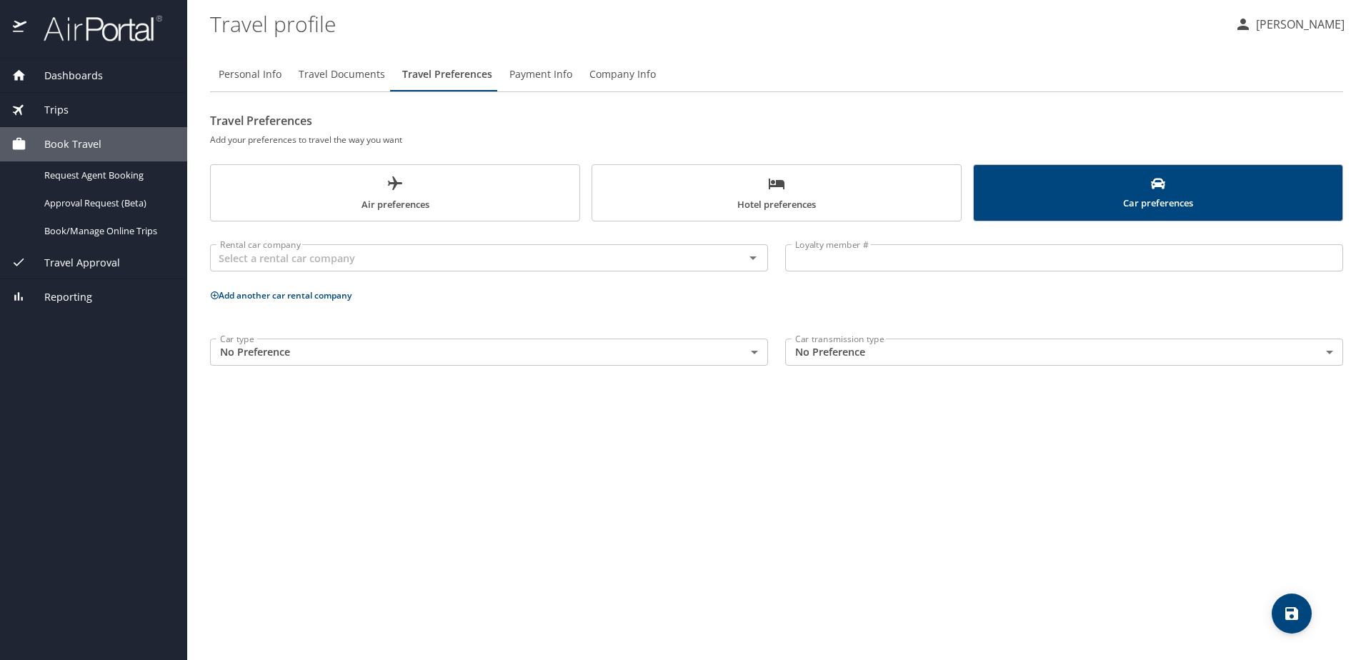
click at [465, 201] on span "Air preferences" at bounding box center [395, 194] width 352 height 38
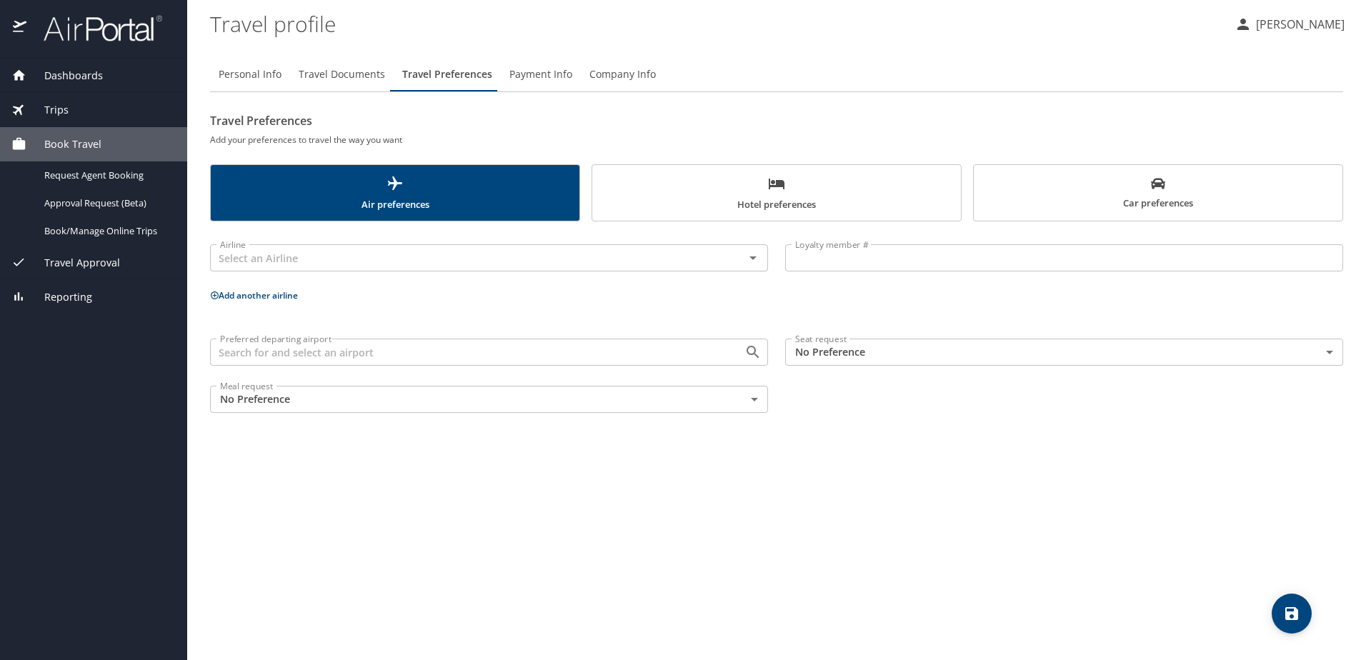
click at [1290, 610] on icon "save" at bounding box center [1291, 613] width 17 height 17
